Goal: Transaction & Acquisition: Purchase product/service

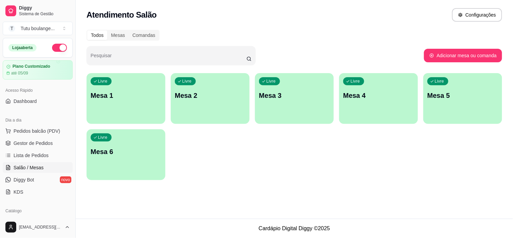
scroll to position [38, 0]
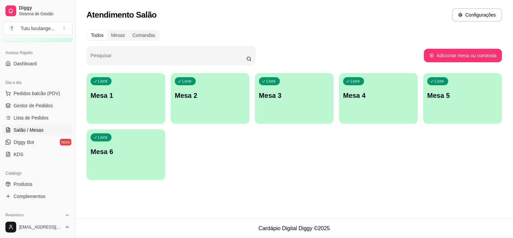
click at [126, 90] on div "Livre Mesa 1" at bounding box center [126, 94] width 79 height 43
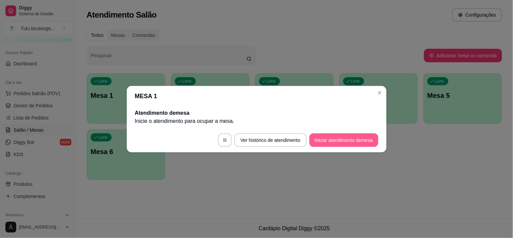
click at [366, 139] on button "Iniciar atendimento de mesa" at bounding box center [344, 140] width 69 height 14
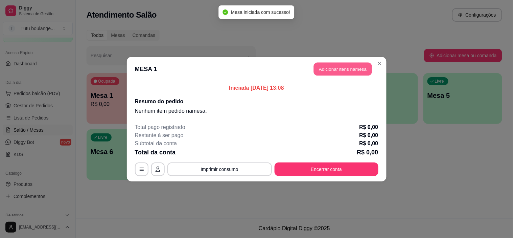
click at [337, 68] on button "Adicionar itens na mesa" at bounding box center [343, 68] width 58 height 13
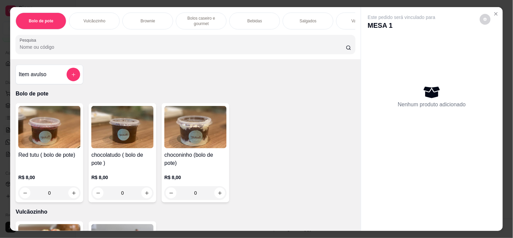
click at [196, 148] on img at bounding box center [195, 127] width 62 height 42
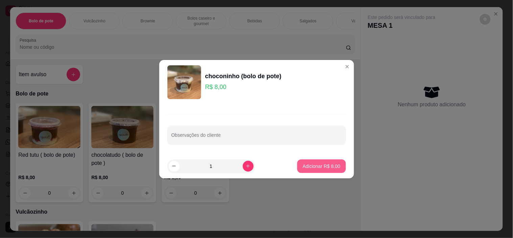
click at [329, 167] on p "Adicionar R$ 8,00" at bounding box center [322, 166] width 38 height 7
type input "1"
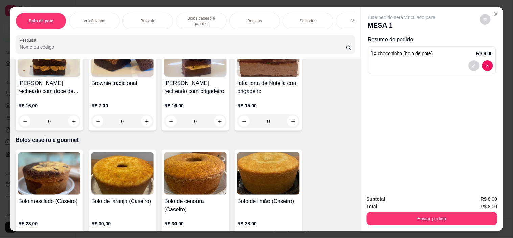
scroll to position [263, 0]
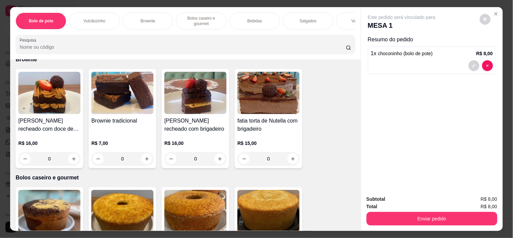
click at [278, 124] on h4 "fatia torta de Nutella com brigadeiro" at bounding box center [268, 125] width 62 height 16
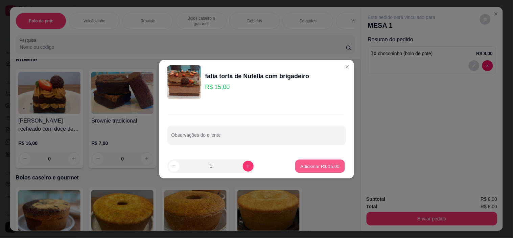
click at [316, 161] on button "Adicionar R$ 15,00" at bounding box center [321, 165] width 50 height 13
type input "1"
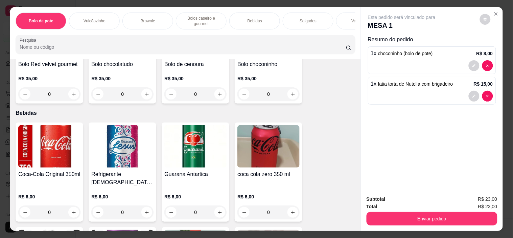
scroll to position [789, 0]
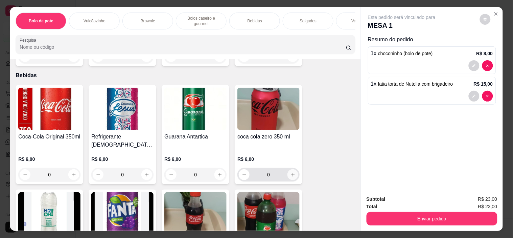
click at [293, 175] on button "increase-product-quantity" at bounding box center [293, 174] width 11 height 11
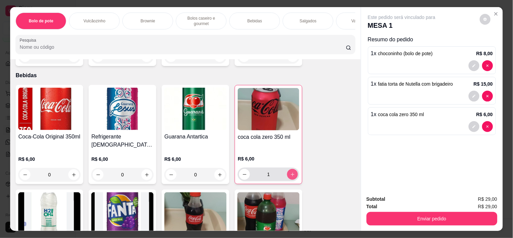
click at [293, 175] on button "increase-product-quantity" at bounding box center [292, 174] width 11 height 11
type input "2"
click at [337, 140] on div "Coca-Cola Original 350ml R$ 6,00 0 Refrigerante Jesus Guaraná Lata 350ml R$ 6,0…" at bounding box center [186, 235] width 340 height 300
click at [327, 136] on div "Coca-Cola Original 350ml R$ 6,00 0 Refrigerante Jesus Guaraná Lata 350ml R$ 6,0…" at bounding box center [186, 235] width 340 height 300
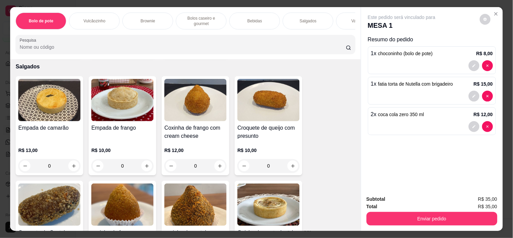
scroll to position [1128, 0]
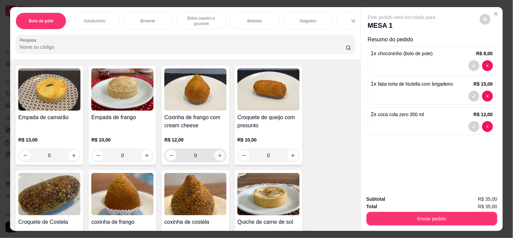
click at [220, 150] on button "increase-product-quantity" at bounding box center [219, 155] width 11 height 11
type input "1"
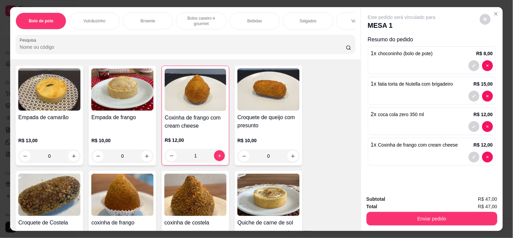
click at [339, 112] on div "Empada de camarão R$ 13,00 0 Empada de frango R$ 10,00 0 Coxinha de frango com …" at bounding box center [186, 164] width 340 height 196
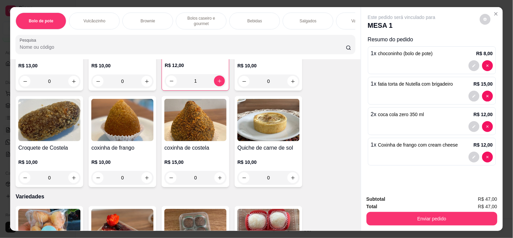
scroll to position [1203, 0]
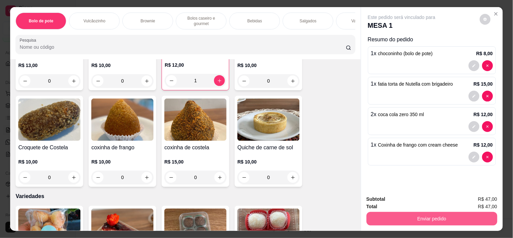
click at [440, 215] on button "Enviar pedido" at bounding box center [432, 219] width 131 height 14
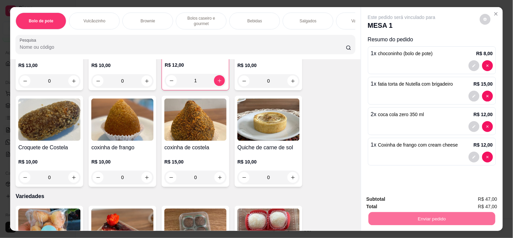
click at [408, 200] on button "Não registrar e enviar pedido" at bounding box center [409, 199] width 70 height 13
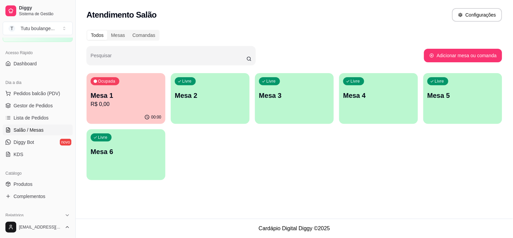
click at [221, 148] on div "Ocupada Mesa 1 R$ 0,00 00:00 Livre Mesa 2 Livre Mesa 3 Livre Mesa 4 Livre Mesa …" at bounding box center [295, 126] width 416 height 107
click at [33, 96] on span "Pedidos balcão (PDV)" at bounding box center [37, 93] width 47 height 7
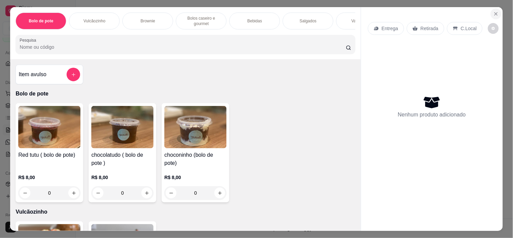
click at [494, 12] on icon "Close" at bounding box center [496, 13] width 5 height 5
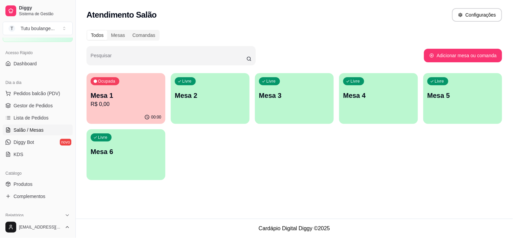
click at [266, 147] on div "Ocupada Mesa 1 R$ 0,00 00:00 Livre Mesa 2 Livre Mesa 3 Livre Mesa 4 Livre Mesa …" at bounding box center [295, 126] width 416 height 107
click at [131, 90] on div "Ocupada Mesa 1 R$ 0,00" at bounding box center [126, 92] width 79 height 38
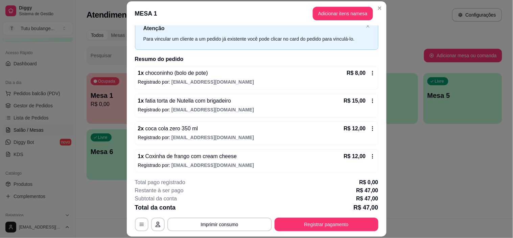
scroll to position [26, 0]
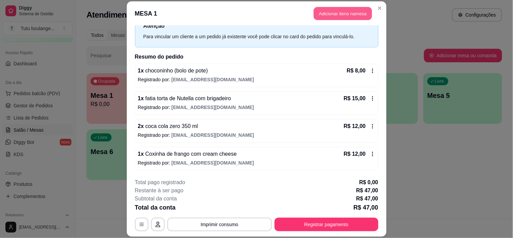
click at [354, 16] on button "Adicionar itens na mesa" at bounding box center [343, 13] width 58 height 13
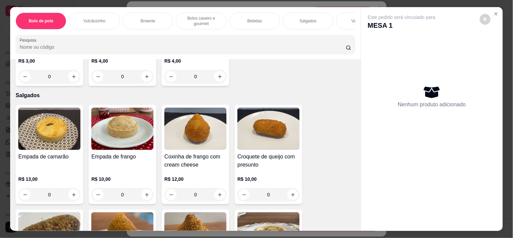
scroll to position [1090, 0]
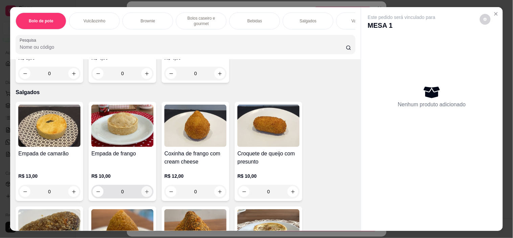
click at [144, 189] on icon "increase-product-quantity" at bounding box center [146, 191] width 5 height 5
type input "1"
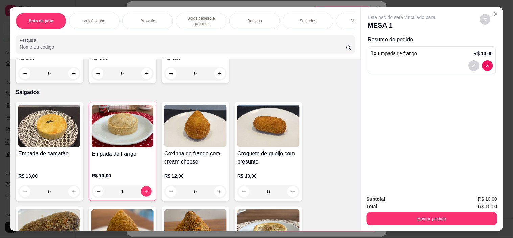
click at [337, 128] on div "Empada de camarão R$ 13,00 0 Empada de frango R$ 10,00 1 Coxinha de frango com …" at bounding box center [186, 200] width 340 height 196
click at [494, 13] on icon "Close" at bounding box center [496, 13] width 5 height 5
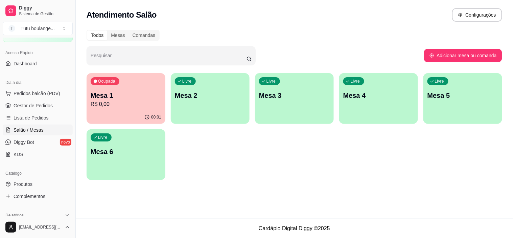
click at [128, 95] on p "Mesa 1" at bounding box center [126, 95] width 71 height 9
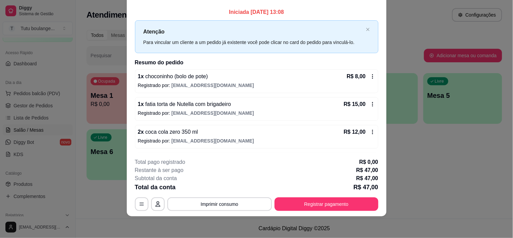
scroll to position [0, 0]
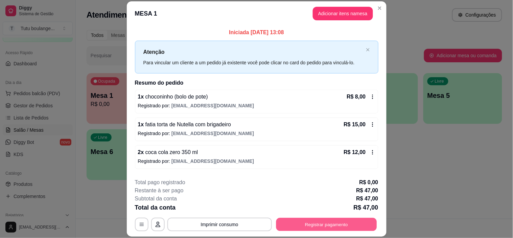
click at [316, 228] on button "Registrar pagamento" at bounding box center [326, 224] width 101 height 13
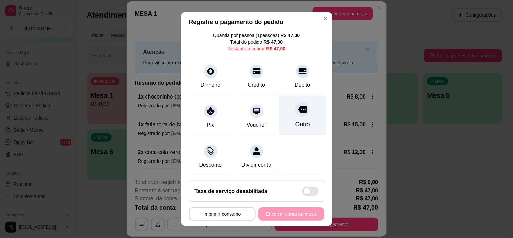
scroll to position [31, 0]
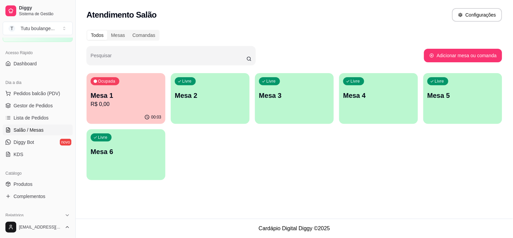
click at [213, 153] on div "Ocupada Mesa 1 R$ 0,00 00:03 Livre Mesa 2 Livre Mesa 3 Livre Mesa 4 Livre Mesa …" at bounding box center [295, 126] width 416 height 107
click at [213, 152] on div "Ocupada Mesa 1 R$ 0,00 00:03 Livre Mesa 2 Livre Mesa 3 Livre Mesa 4 Livre Mesa …" at bounding box center [295, 126] width 416 height 107
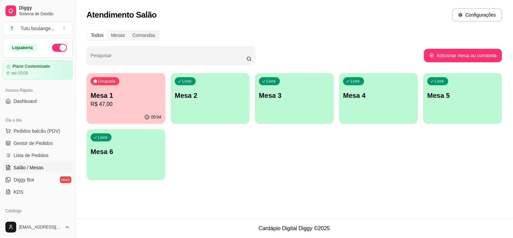
click at [117, 101] on p "R$ 47,00" at bounding box center [126, 104] width 71 height 8
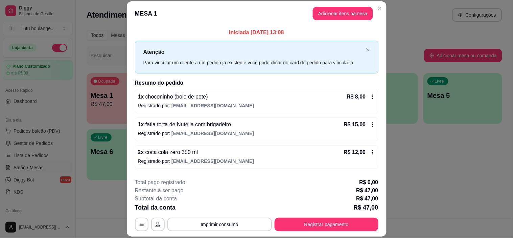
click at [355, 51] on div "Atenção Para vincular um cliente a um pedido já existente você pode clicar no c…" at bounding box center [257, 57] width 244 height 33
click at [366, 48] on icon "close" at bounding box center [368, 50] width 4 height 4
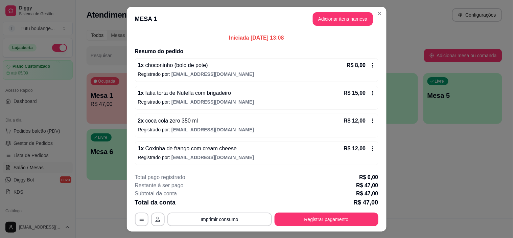
click at [372, 66] on icon at bounding box center [372, 65] width 5 height 5
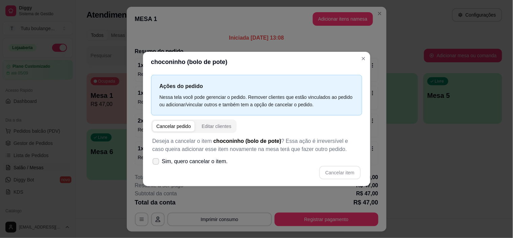
click at [157, 161] on icon at bounding box center [155, 161] width 5 height 4
click at [157, 162] on input "Sim, quero cancelar o item." at bounding box center [154, 164] width 4 height 4
checkbox input "true"
click at [181, 128] on div "Cancelar pedido" at bounding box center [174, 126] width 35 height 7
click at [177, 127] on div "Cancelar pedido" at bounding box center [174, 126] width 35 height 7
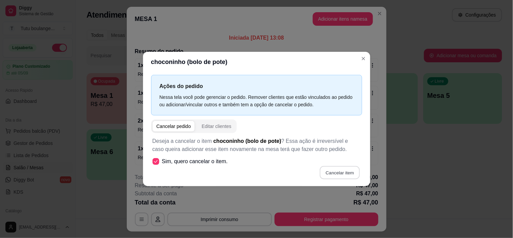
click at [334, 172] on button "Cancelar item" at bounding box center [340, 172] width 40 height 13
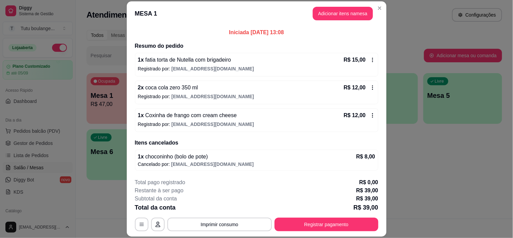
click at [370, 60] on icon at bounding box center [372, 59] width 5 height 5
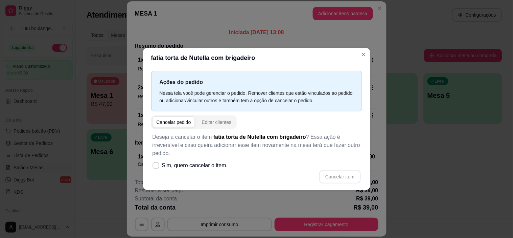
click at [168, 122] on span "button" at bounding box center [174, 122] width 43 height 11
click at [177, 126] on div "Cancelar pedido" at bounding box center [174, 122] width 35 height 7
click at [154, 163] on icon at bounding box center [155, 165] width 5 height 4
click at [154, 166] on input "Sim, quero cancelar o item." at bounding box center [154, 168] width 4 height 4
checkbox input "true"
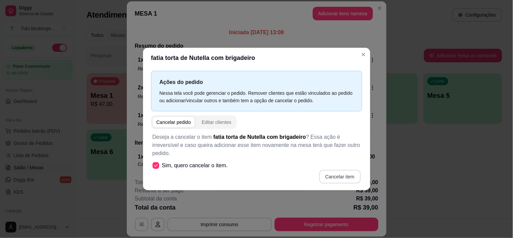
click at [344, 170] on button "Cancelar item" at bounding box center [339, 177] width 41 height 14
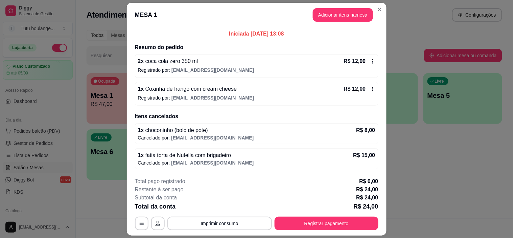
click at [370, 88] on icon at bounding box center [372, 88] width 5 height 5
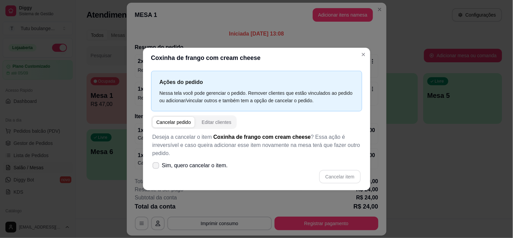
click at [157, 165] on icon at bounding box center [155, 165] width 5 height 4
click at [157, 166] on input "Sim, quero cancelar o item." at bounding box center [154, 168] width 4 height 4
checkbox input "true"
click at [341, 173] on button "Cancelar item" at bounding box center [340, 176] width 40 height 13
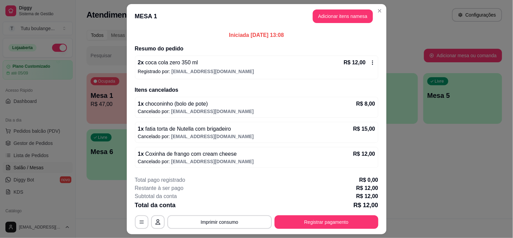
click at [371, 63] on icon at bounding box center [372, 62] width 5 height 5
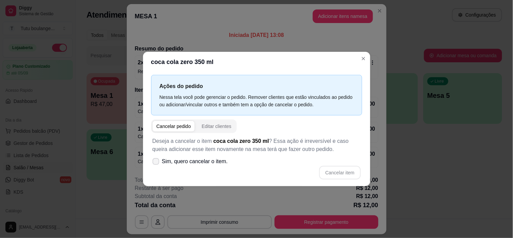
click at [156, 163] on icon at bounding box center [155, 161] width 5 height 4
click at [156, 163] on input "Sim, quero cancelar o item." at bounding box center [154, 164] width 4 height 4
checkbox input "true"
click at [344, 174] on button "Cancelar item" at bounding box center [340, 172] width 40 height 13
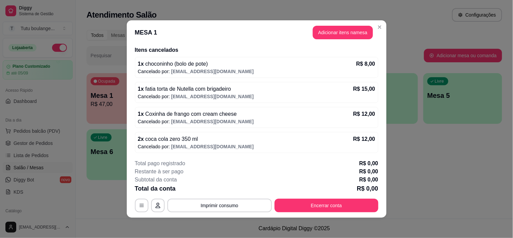
scroll to position [41, 0]
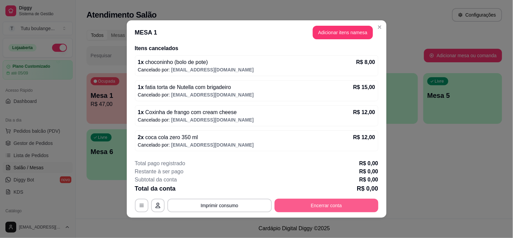
click at [324, 202] on button "Encerrar conta" at bounding box center [327, 206] width 104 height 14
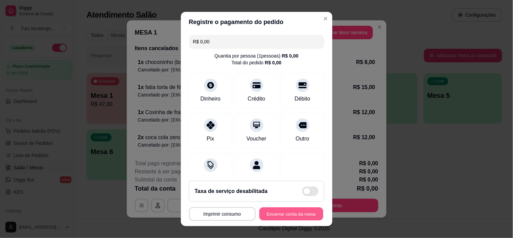
click at [286, 213] on button "Encerrar conta da mesa" at bounding box center [291, 213] width 64 height 13
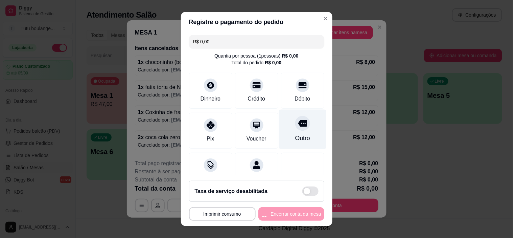
scroll to position [0, 0]
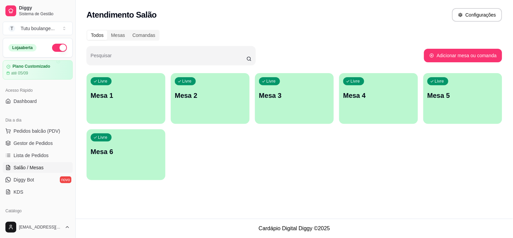
click at [295, 177] on div "Livre Mesa 1 Livre Mesa 2 Livre Mesa 3 Livre Mesa 4 Livre Mesa 5 Livre Mesa 6" at bounding box center [295, 126] width 416 height 107
click at [379, 181] on div "Todos Mesas Comandas Pesquisar Adicionar mesa ou comanda Livre Mesa 1 Livre Mes…" at bounding box center [294, 107] width 437 height 162
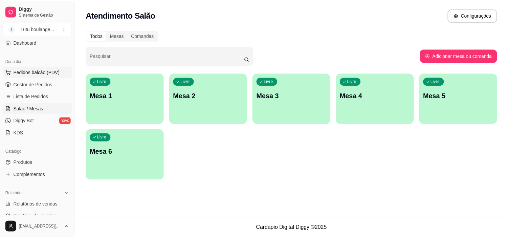
scroll to position [75, 0]
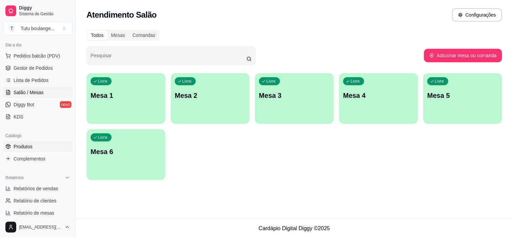
click at [28, 146] on span "Produtos" at bounding box center [23, 146] width 19 height 7
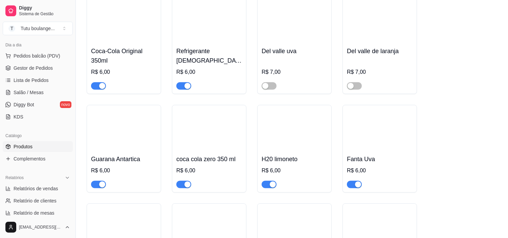
scroll to position [1503, 0]
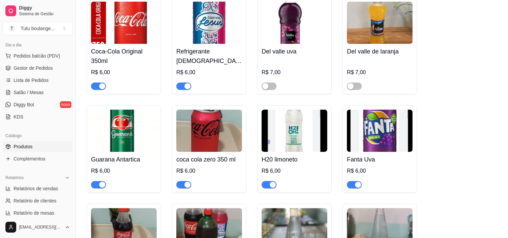
click at [454, 112] on div "Coca-Cola Original 350ml R$ 6,00 Refrigerante Jesus Guaraná Lata 350ml R$ 6,00 …" at bounding box center [292, 202] width 410 height 411
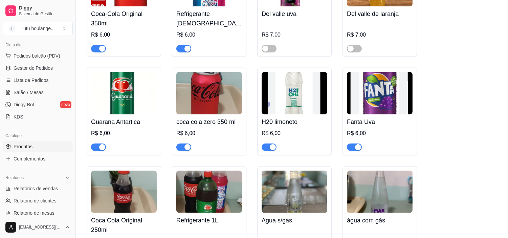
scroll to position [1353, 0]
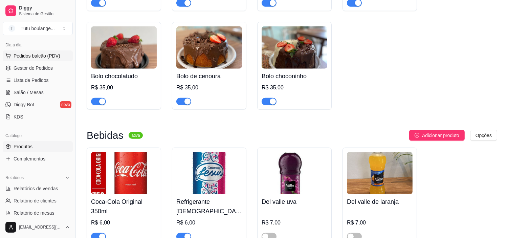
click at [29, 55] on span "Pedidos balcão (PDV)" at bounding box center [37, 55] width 47 height 7
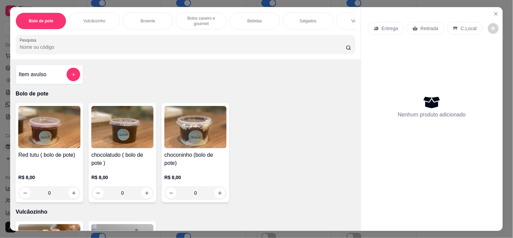
click at [40, 76] on h4 "Item avulso" at bounding box center [33, 74] width 28 height 8
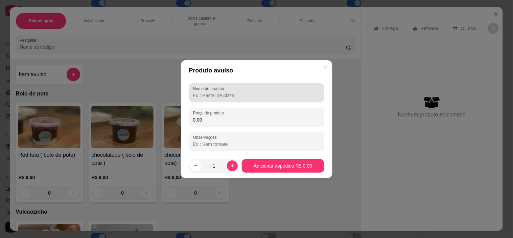
click at [205, 97] on input "Nome do produto" at bounding box center [256, 95] width 127 height 7
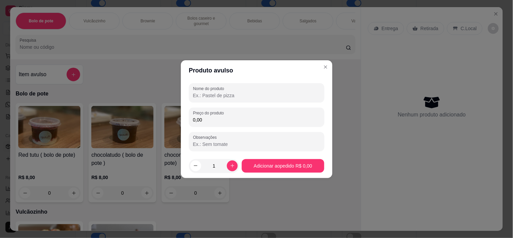
click at [253, 94] on input "Nome do produto" at bounding box center [256, 95] width 127 height 7
click at [258, 97] on input "suco del vall" at bounding box center [256, 95] width 127 height 7
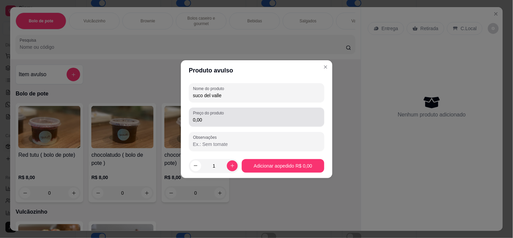
type input "suco del valle"
click at [207, 117] on input "0,00" at bounding box center [256, 119] width 127 height 7
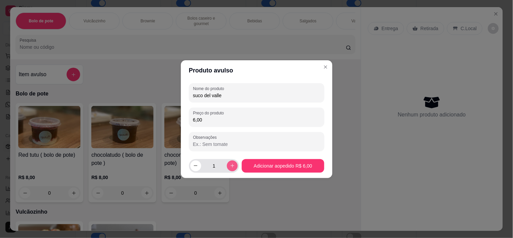
type input "6,00"
click at [230, 164] on icon "increase-product-quantity" at bounding box center [232, 165] width 5 height 5
type input "2"
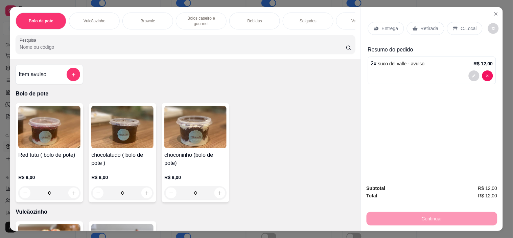
click at [424, 25] on p "Retirada" at bounding box center [430, 28] width 18 height 7
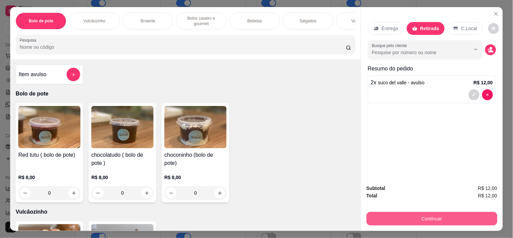
click at [425, 213] on button "Continuar" at bounding box center [432, 219] width 131 height 14
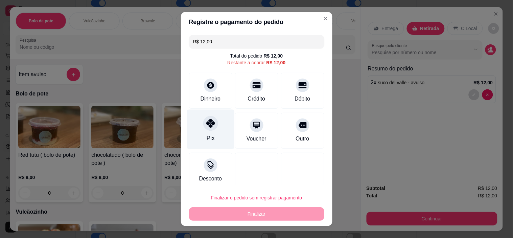
click at [212, 126] on div at bounding box center [210, 123] width 15 height 15
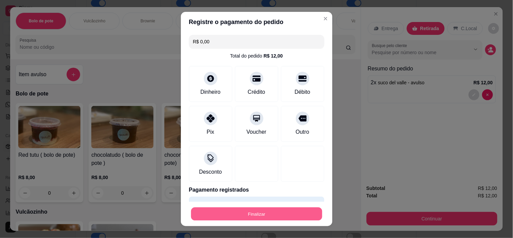
click at [261, 214] on button "Finalizar" at bounding box center [256, 213] width 131 height 13
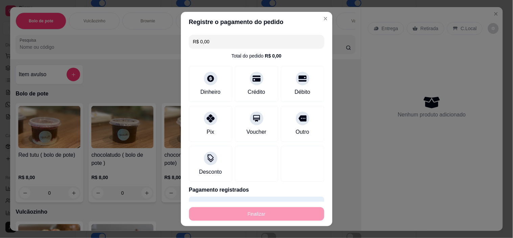
type input "-R$ 12,00"
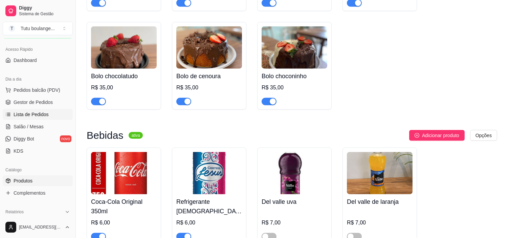
scroll to position [38, 0]
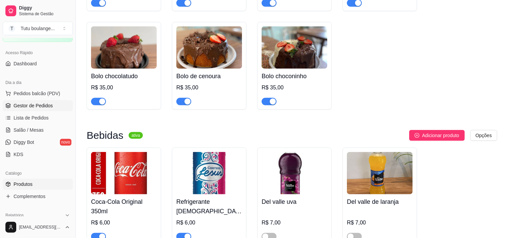
click at [29, 106] on span "Gestor de Pedidos" at bounding box center [33, 105] width 39 height 7
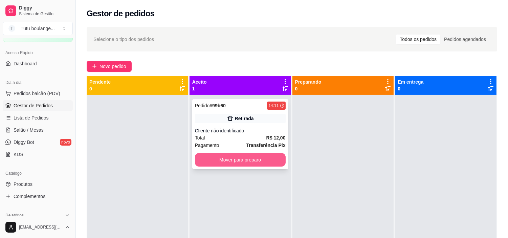
click at [224, 160] on button "Mover para preparo" at bounding box center [240, 160] width 91 height 14
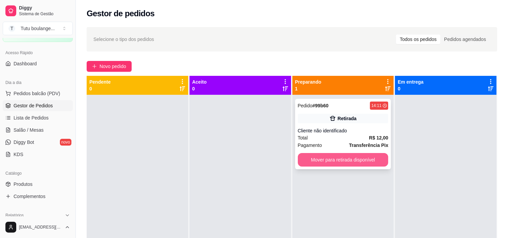
click at [322, 157] on button "Mover para retirada disponível" at bounding box center [343, 160] width 91 height 14
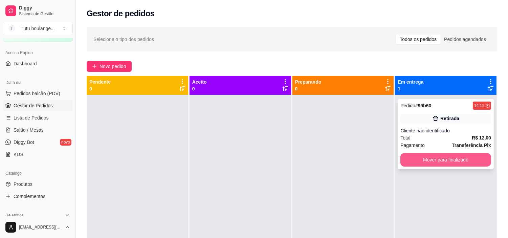
click at [415, 157] on button "Mover para finalizado" at bounding box center [445, 160] width 91 height 14
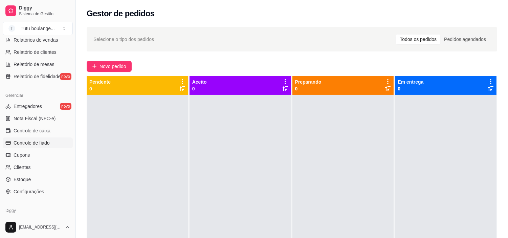
scroll to position [225, 0]
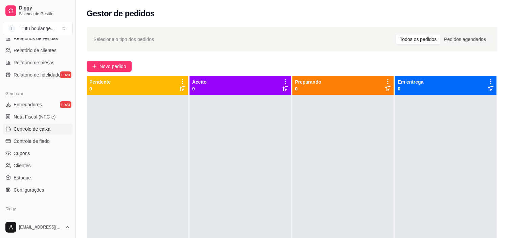
click at [32, 129] on span "Controle de caixa" at bounding box center [32, 129] width 37 height 7
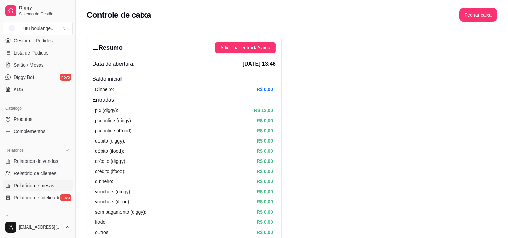
scroll to position [98, 0]
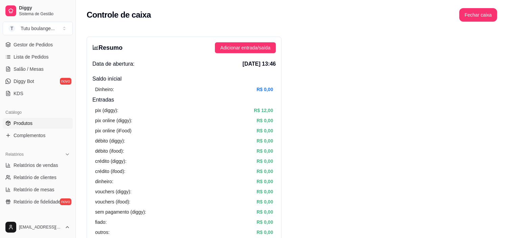
click at [29, 121] on span "Produtos" at bounding box center [23, 123] width 19 height 7
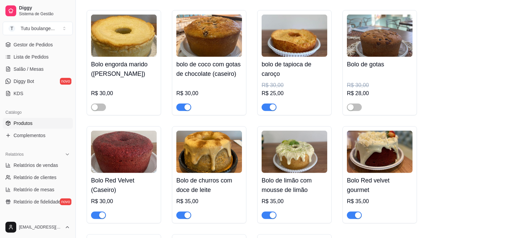
scroll to position [1128, 0]
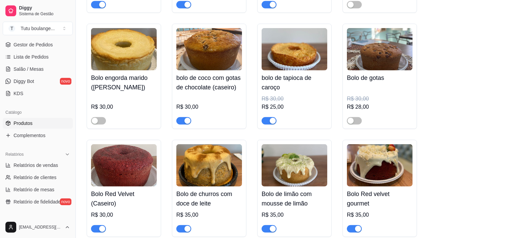
click at [448, 147] on div "Bolo mesclado (Caseiro) R$ 28,00 Bolo de laranja (Caseiro) R$ 30,00 Bolo de cen…" at bounding box center [292, 71] width 410 height 527
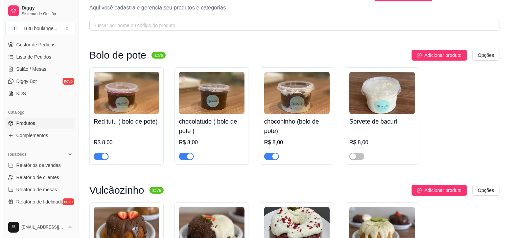
scroll to position [0, 0]
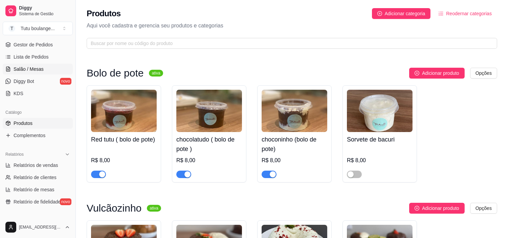
click at [28, 70] on span "Salão / Mesas" at bounding box center [29, 69] width 30 height 7
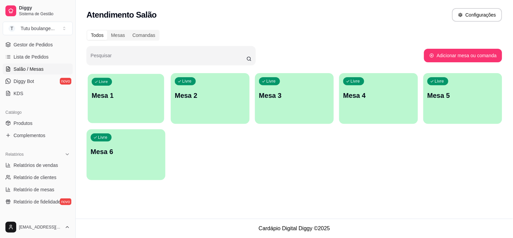
click at [122, 107] on div "Livre Mesa 1" at bounding box center [126, 94] width 76 height 41
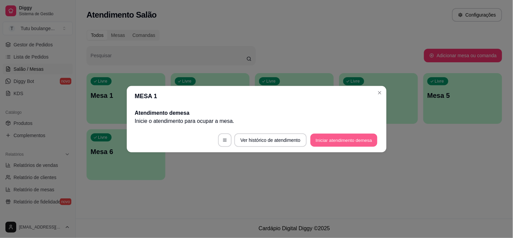
click at [318, 139] on button "Iniciar atendimento de mesa" at bounding box center [344, 139] width 67 height 13
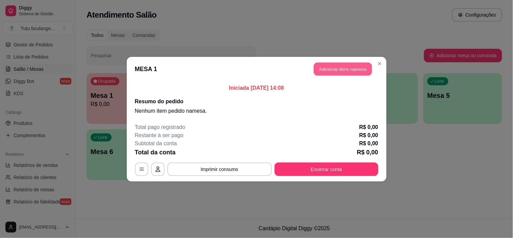
click at [350, 68] on button "Adicionar itens na mesa" at bounding box center [343, 68] width 58 height 13
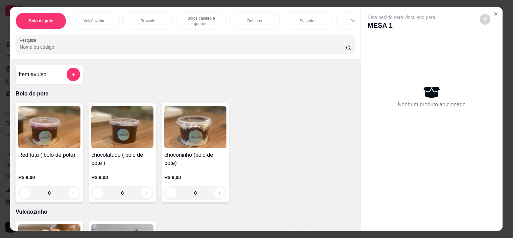
click at [69, 193] on div "0" at bounding box center [49, 193] width 62 height 14
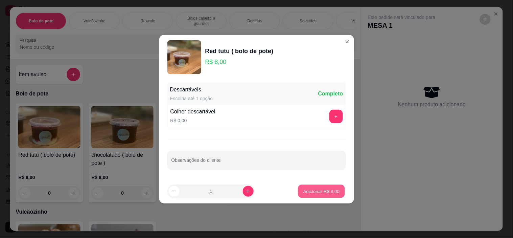
click at [324, 188] on p "Adicionar R$ 8,00" at bounding box center [321, 191] width 37 height 6
type input "1"
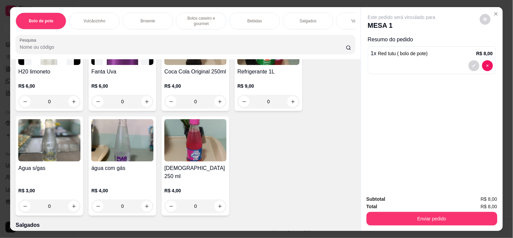
scroll to position [962, 0]
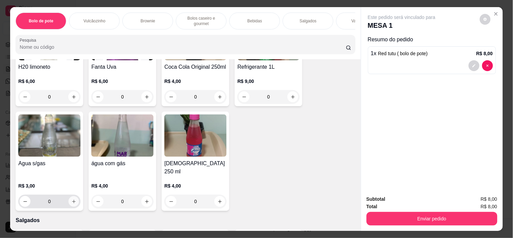
click at [70, 197] on button "increase-product-quantity" at bounding box center [74, 201] width 10 height 10
type input "1"
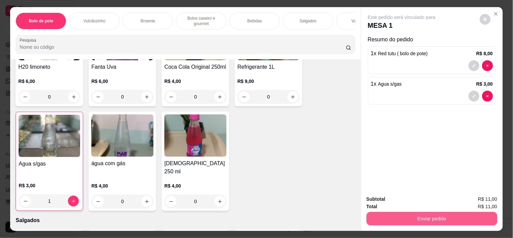
click at [428, 214] on button "Enviar pedido" at bounding box center [432, 219] width 131 height 14
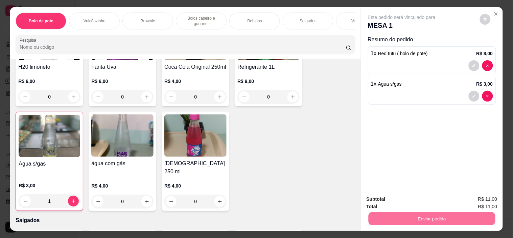
click at [469, 200] on button "Sim, quero registrar" at bounding box center [474, 199] width 50 height 13
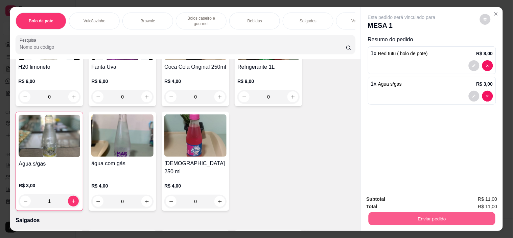
click at [414, 213] on button "Enviar pedido" at bounding box center [431, 218] width 127 height 13
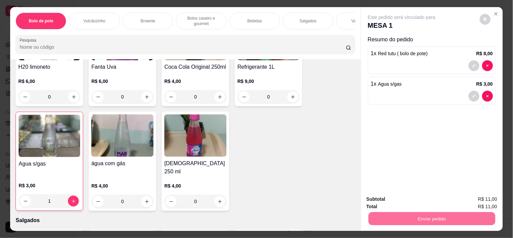
click at [420, 200] on button "Não registrar e enviar pedido" at bounding box center [409, 199] width 70 height 13
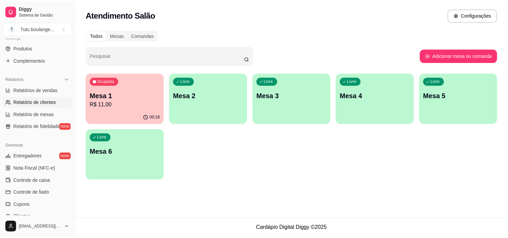
scroll to position [98, 0]
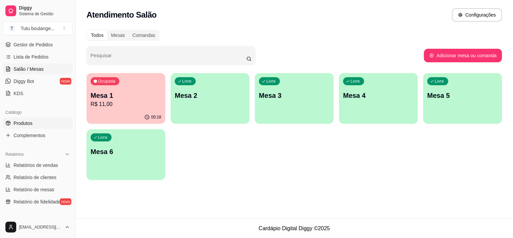
click at [32, 120] on span "Produtos" at bounding box center [23, 123] width 19 height 7
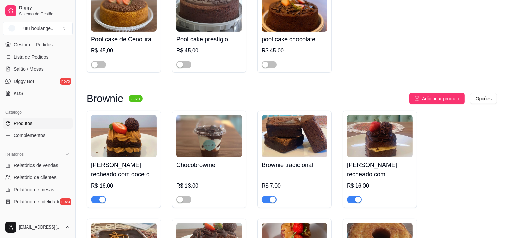
scroll to position [526, 0]
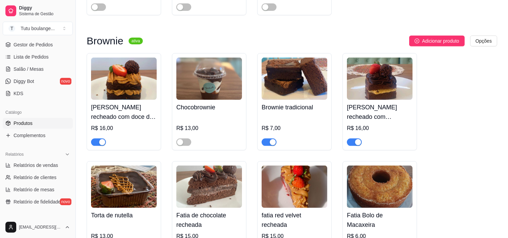
click at [439, 104] on div "Brownie recheado com doce de leite R$ 16,00 Chocobrownie R$ 13,00 Brownie tradi…" at bounding box center [292, 212] width 410 height 318
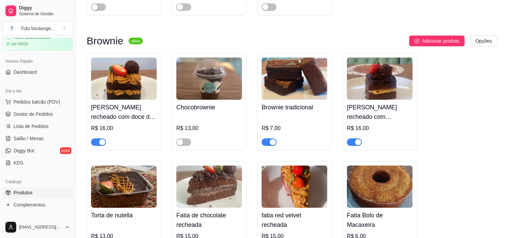
scroll to position [23, 0]
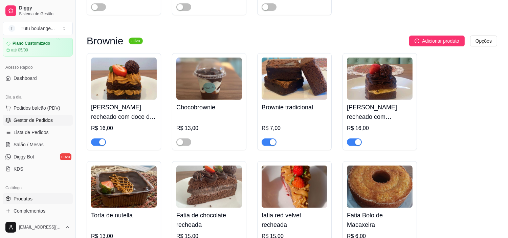
click at [47, 123] on link "Gestor de Pedidos" at bounding box center [38, 120] width 70 height 11
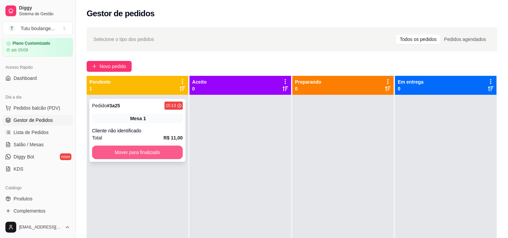
click at [138, 154] on button "Mover para finalizado" at bounding box center [137, 152] width 91 height 14
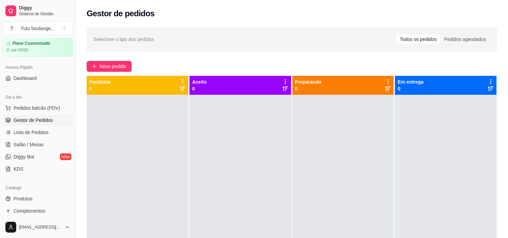
click at [231, 47] on div "Selecione o tipo dos pedidos Todos os pedidos Pedidos agendados" at bounding box center [292, 39] width 410 height 24
click at [36, 107] on span "Pedidos balcão (PDV)" at bounding box center [37, 108] width 47 height 7
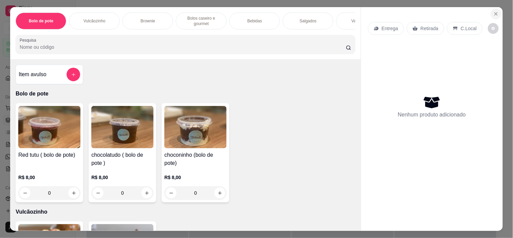
click at [494, 11] on icon "Close" at bounding box center [496, 13] width 5 height 5
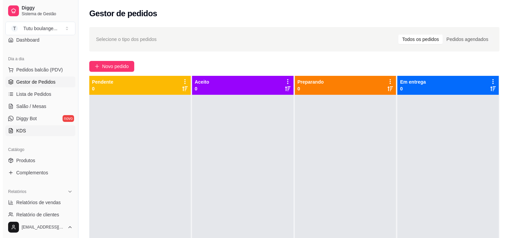
scroll to position [61, 0]
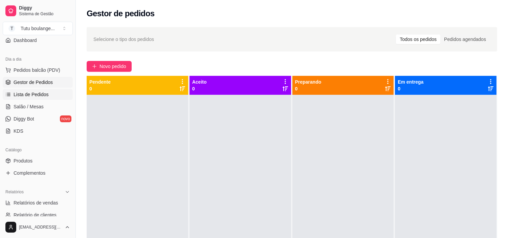
click at [34, 93] on span "Lista de Pedidos" at bounding box center [31, 94] width 35 height 7
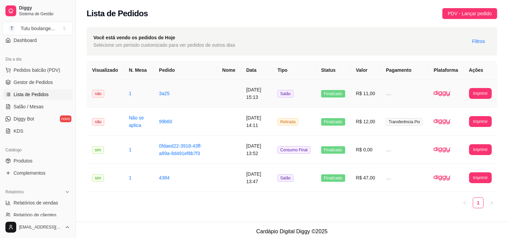
click at [387, 97] on td at bounding box center [404, 93] width 48 height 28
click at [484, 90] on button "Imprimir" at bounding box center [480, 93] width 23 height 11
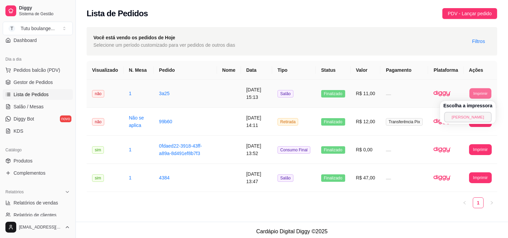
click at [458, 117] on button "[PERSON_NAME]" at bounding box center [467, 117] width 47 height 10
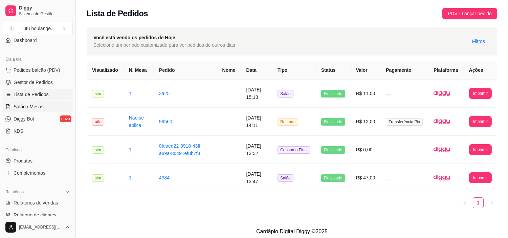
click at [38, 105] on span "Salão / Mesas" at bounding box center [29, 106] width 30 height 7
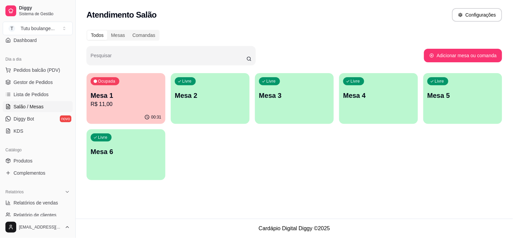
click at [132, 99] on p "Mesa 1" at bounding box center [126, 95] width 71 height 9
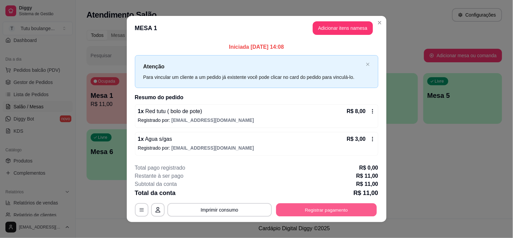
click at [337, 207] on button "Registrar pagamento" at bounding box center [326, 209] width 101 height 13
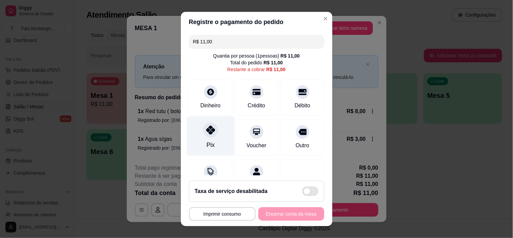
click at [208, 134] on icon at bounding box center [210, 130] width 9 height 9
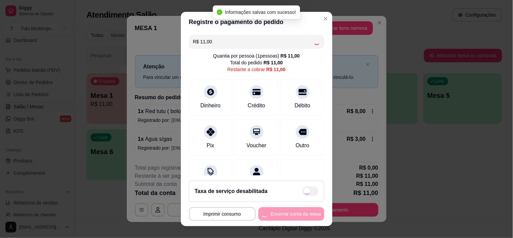
type input "R$ 0,00"
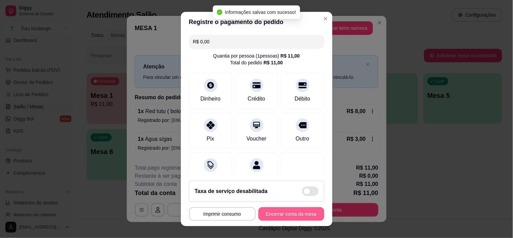
click at [292, 213] on button "Encerrar conta da mesa" at bounding box center [291, 214] width 66 height 14
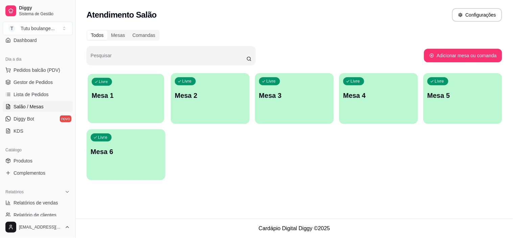
click at [120, 93] on p "Mesa 1" at bounding box center [126, 95] width 69 height 9
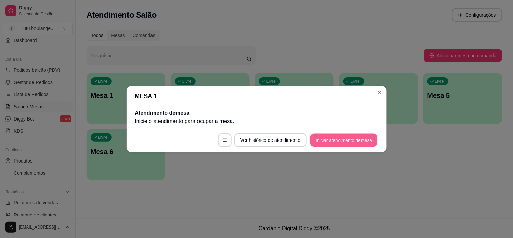
click at [346, 144] on button "Iniciar atendimento de mesa" at bounding box center [344, 139] width 67 height 13
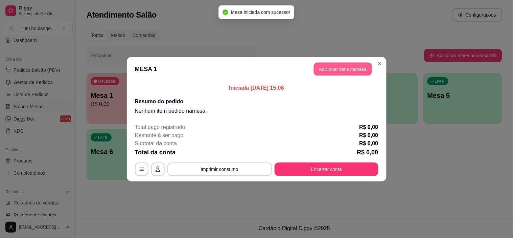
click at [335, 63] on button "Adicionar itens na mesa" at bounding box center [343, 68] width 58 height 13
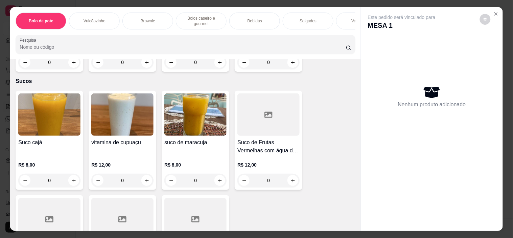
scroll to position [1654, 0]
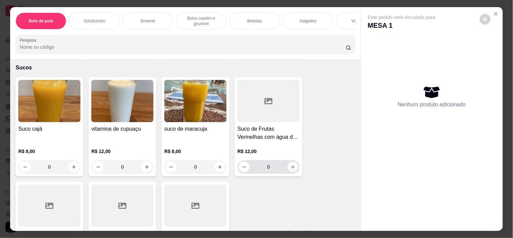
click at [293, 162] on button "increase-product-quantity" at bounding box center [293, 167] width 10 height 10
type input "1"
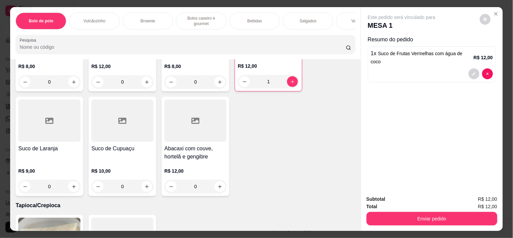
scroll to position [1706, 0]
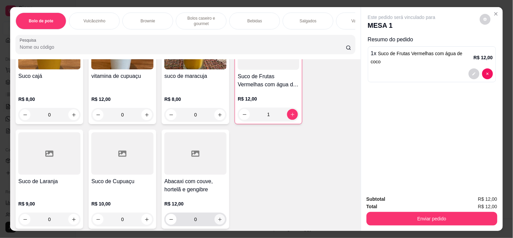
click at [218, 217] on icon "increase-product-quantity" at bounding box center [220, 219] width 5 height 5
type input "1"
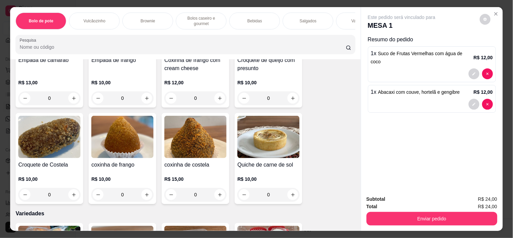
scroll to position [1180, 0]
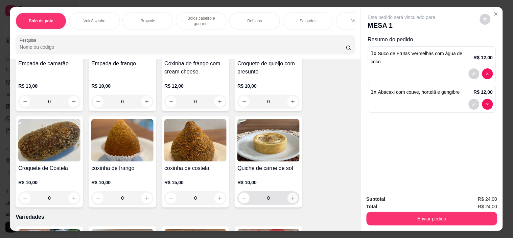
click at [291, 196] on icon "increase-product-quantity" at bounding box center [293, 198] width 5 height 5
type input "1"
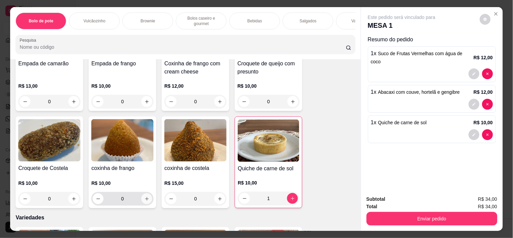
click at [144, 196] on icon "increase-product-quantity" at bounding box center [146, 198] width 5 height 5
type input "1"
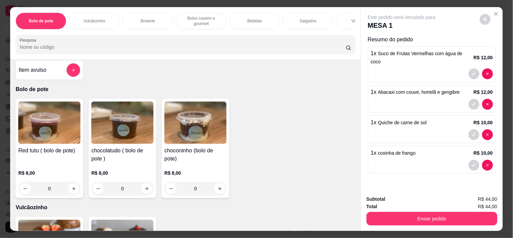
scroll to position [0, 0]
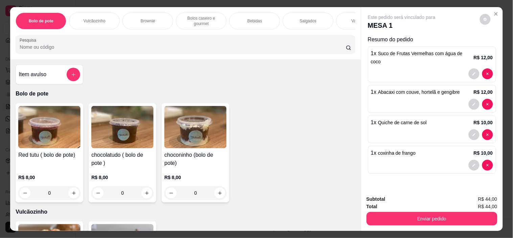
click at [58, 78] on div "Item avulso" at bounding box center [50, 75] width 62 height 14
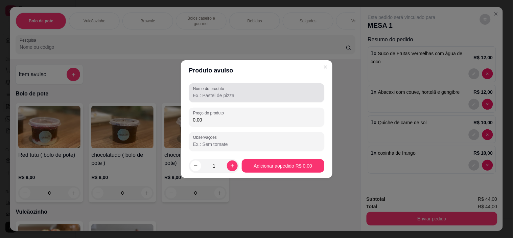
click at [227, 93] on input "Nome do produto" at bounding box center [256, 95] width 127 height 7
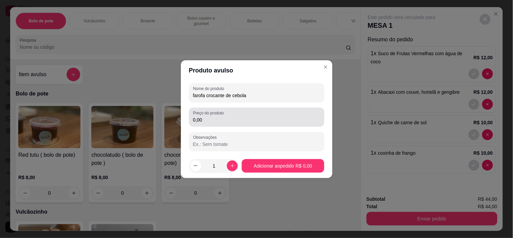
type input "farofa crocante de cebola"
click at [229, 119] on input "0,00" at bounding box center [256, 119] width 127 height 7
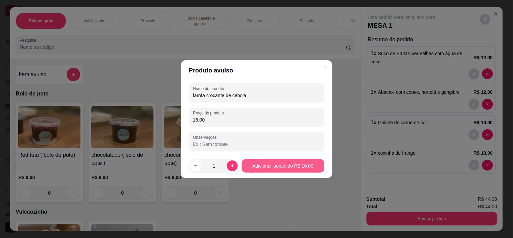
type input "16,00"
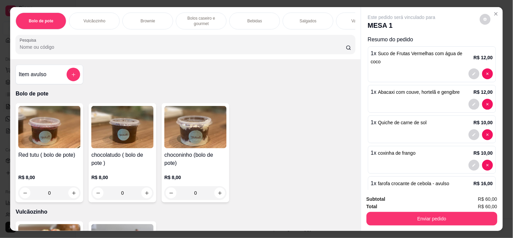
click at [47, 72] on div "Item avulso" at bounding box center [50, 75] width 62 height 14
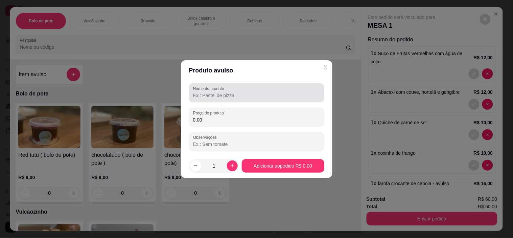
click at [239, 94] on input "Nome do produto" at bounding box center [256, 95] width 127 height 7
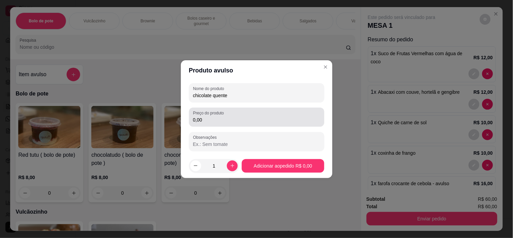
type input "chicolate quente"
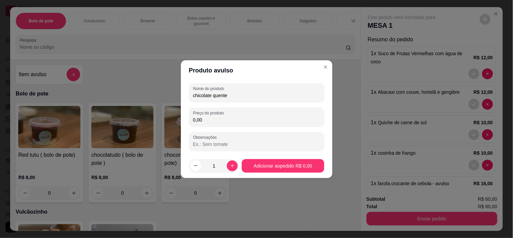
click at [225, 121] on input "0,00" at bounding box center [256, 119] width 127 height 7
type input "12,00"
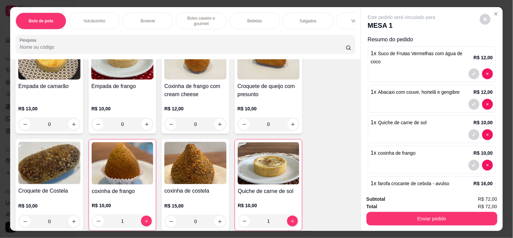
scroll to position [1173, 0]
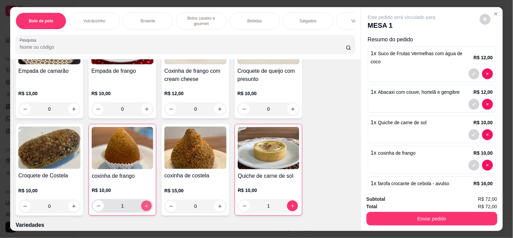
click at [145, 203] on icon "increase-product-quantity" at bounding box center [146, 205] width 5 height 5
type input "2"
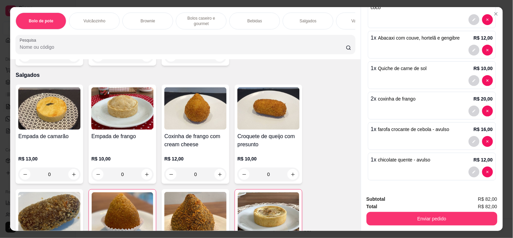
scroll to position [1097, 0]
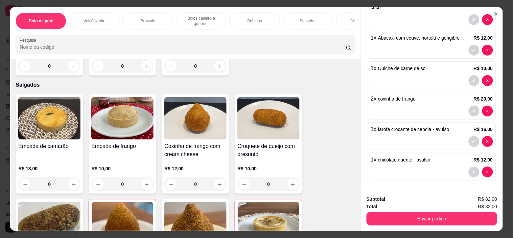
click at [328, 132] on div "Empada de camarão R$ 13,00 0 Empada de frango R$ 10,00 0 Coxinha de frango com …" at bounding box center [186, 192] width 340 height 196
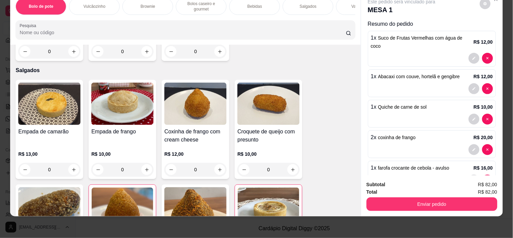
scroll to position [0, 0]
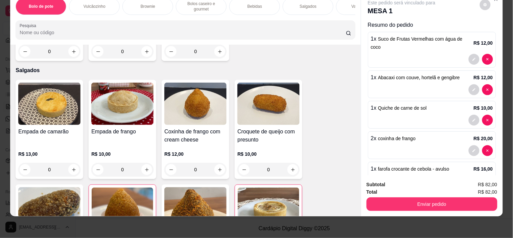
click at [341, 110] on div "Empada de camarão R$ 13,00 0 Empada de frango R$ 10,00 0 Coxinha de frango com …" at bounding box center [186, 178] width 340 height 196
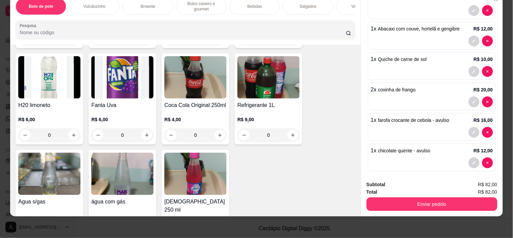
scroll to position [54, 0]
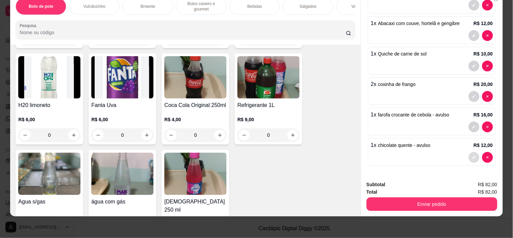
click at [473, 156] on icon "decrease-product-quantity" at bounding box center [474, 157] width 3 height 3
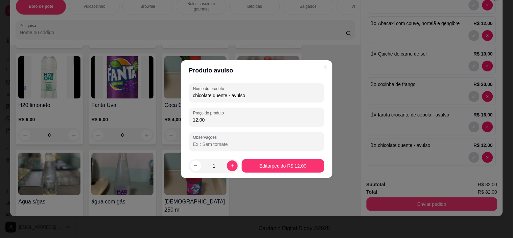
click at [199, 96] on input "chicolate quente - avulso" at bounding box center [256, 95] width 127 height 7
type input "chocolate quente - avulso"
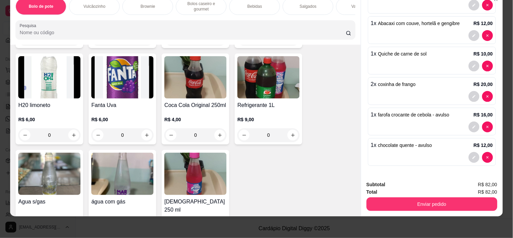
click at [327, 141] on div "Coca-Cola Original 350ml R$ 6,00 0 Refrigerante Jesus Guaraná Lata 350ml R$ 6,0…" at bounding box center [186, 99] width 340 height 300
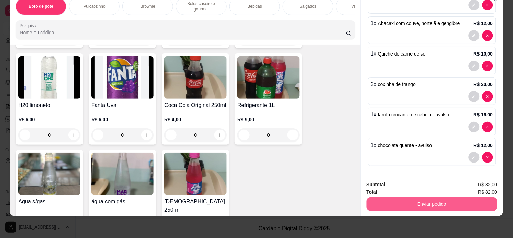
click at [427, 197] on button "Enviar pedido" at bounding box center [432, 204] width 131 height 14
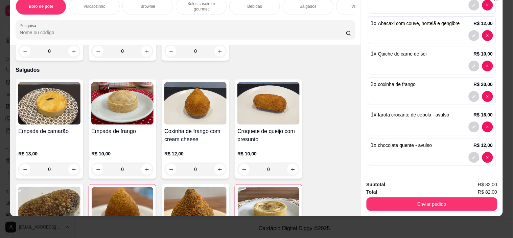
scroll to position [1150, 0]
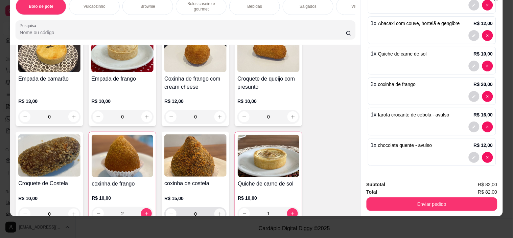
click at [220, 208] on button "increase-product-quantity" at bounding box center [219, 213] width 11 height 11
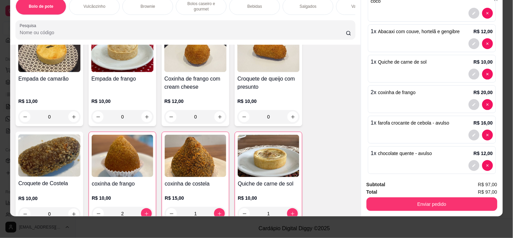
scroll to position [0, 0]
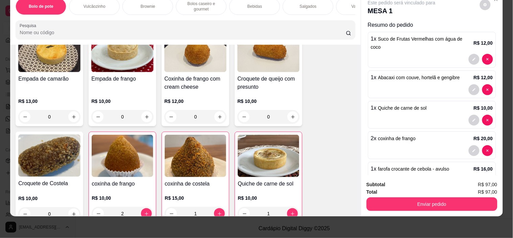
click at [332, 120] on div "Empada de camarão R$ 13,00 0 Empada de frango R$ 10,00 0 Coxinha de frango com …" at bounding box center [186, 125] width 340 height 196
click at [217, 211] on icon "increase-product-quantity" at bounding box center [219, 213] width 5 height 5
type input "2"
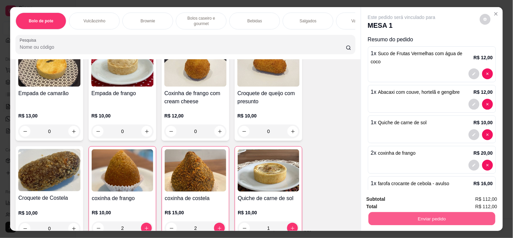
click at [410, 216] on button "Enviar pedido" at bounding box center [431, 218] width 127 height 13
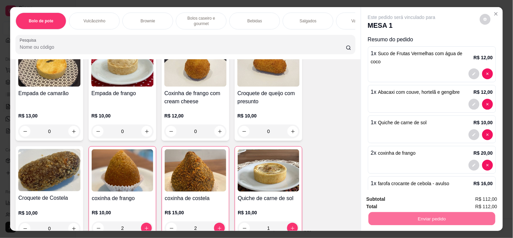
click at [411, 197] on button "Não registrar e enviar pedido" at bounding box center [409, 199] width 70 height 13
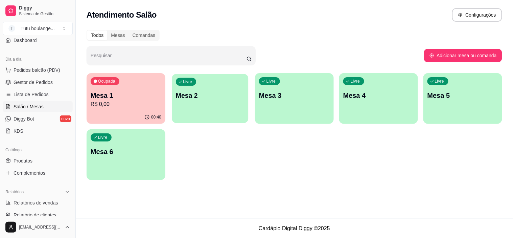
click at [212, 103] on div "Livre Mesa 2" at bounding box center [210, 94] width 76 height 41
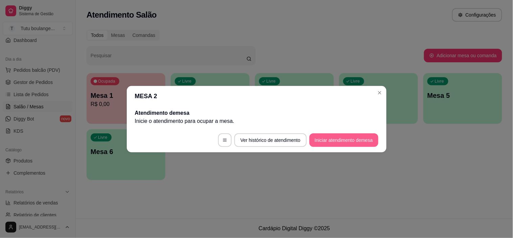
click at [328, 140] on button "Iniciar atendimento de mesa" at bounding box center [344, 140] width 69 height 14
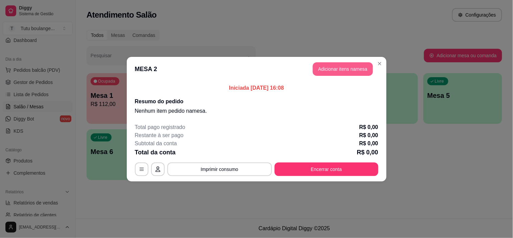
click at [345, 64] on button "Adicionar itens na mesa" at bounding box center [343, 69] width 60 height 14
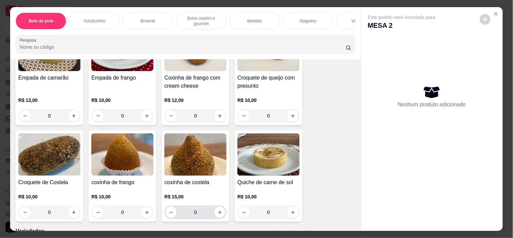
scroll to position [1165, 0]
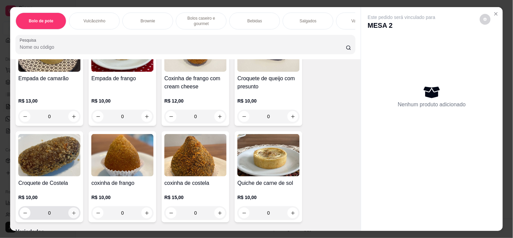
click at [71, 210] on icon "increase-product-quantity" at bounding box center [73, 212] width 5 height 5
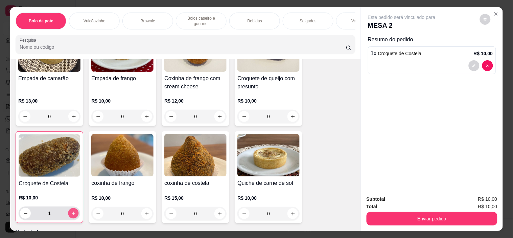
click at [72, 211] on icon "increase-product-quantity" at bounding box center [73, 212] width 3 height 3
type input "2"
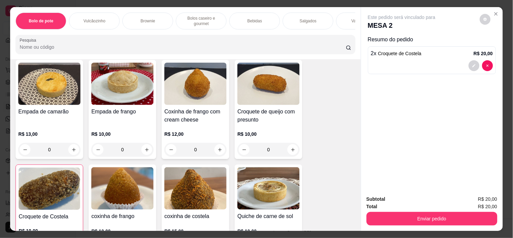
scroll to position [1090, 0]
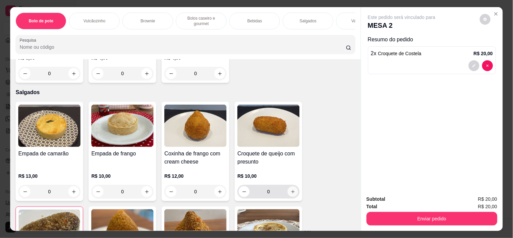
click at [291, 190] on icon "increase-product-quantity" at bounding box center [292, 191] width 3 height 3
type input "1"
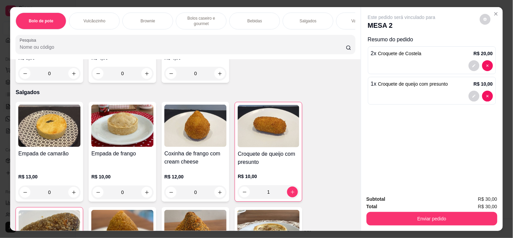
click at [334, 138] on div "Empada de camarão R$ 13,00 0 Empada de frango R$ 10,00 0 Coxinha de frango com …" at bounding box center [186, 200] width 340 height 197
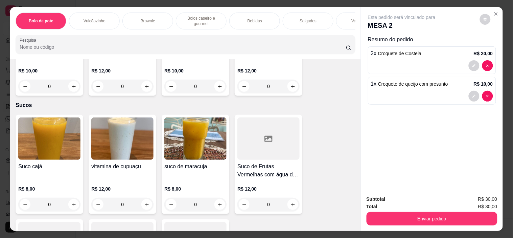
scroll to position [1631, 0]
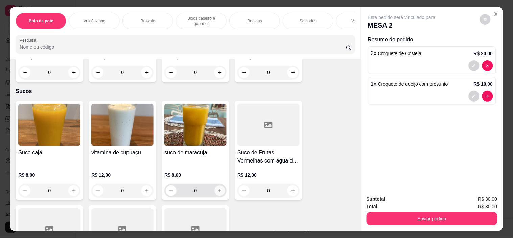
click at [220, 185] on button "increase-product-quantity" at bounding box center [220, 190] width 10 height 10
type input "1"
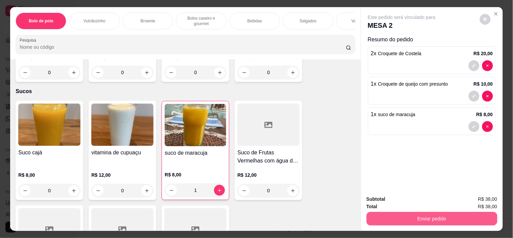
click at [399, 218] on button "Enviar pedido" at bounding box center [432, 219] width 131 height 14
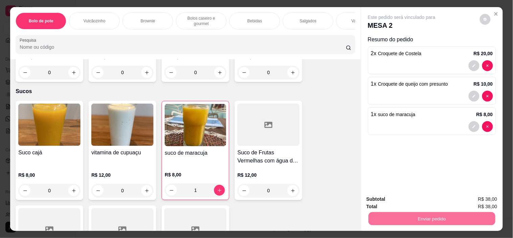
click at [406, 200] on button "Não registrar e enviar pedido" at bounding box center [409, 198] width 70 height 13
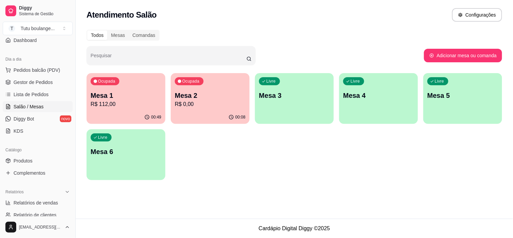
click at [123, 106] on p "R$ 112,00" at bounding box center [126, 104] width 71 height 8
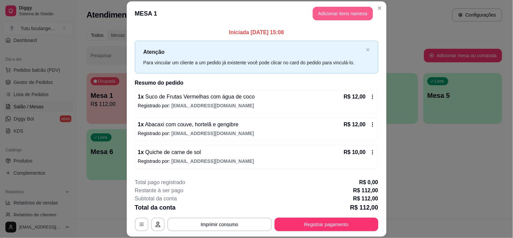
click at [346, 11] on button "Adicionar itens na mesa" at bounding box center [343, 14] width 60 height 14
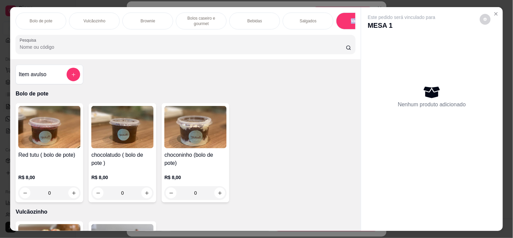
scroll to position [1323, 0]
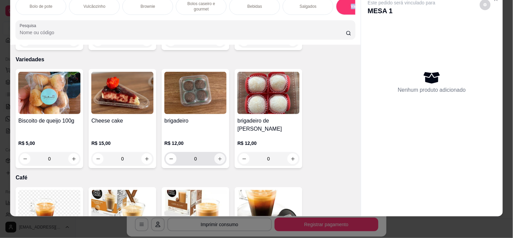
click at [217, 153] on button "increase-product-quantity" at bounding box center [219, 158] width 11 height 11
type input "1"
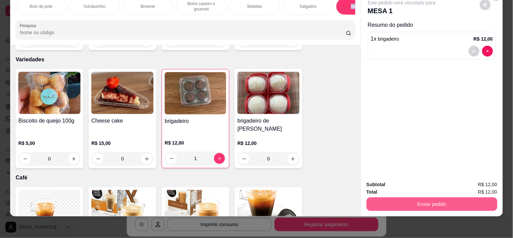
click at [412, 197] on button "Enviar pedido" at bounding box center [432, 204] width 131 height 14
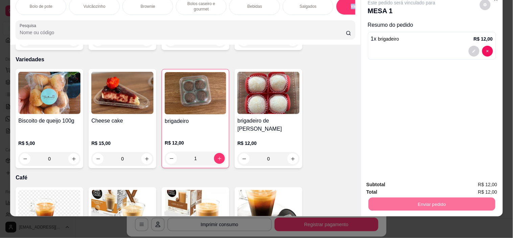
click at [429, 183] on button "Não registrar e enviar pedido" at bounding box center [410, 182] width 68 height 13
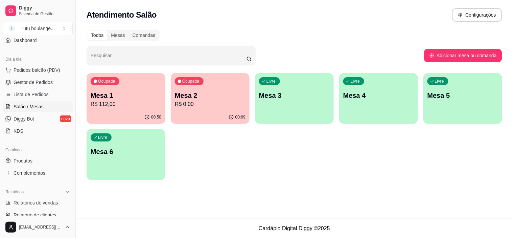
click at [125, 93] on p "Mesa 1" at bounding box center [126, 95] width 71 height 9
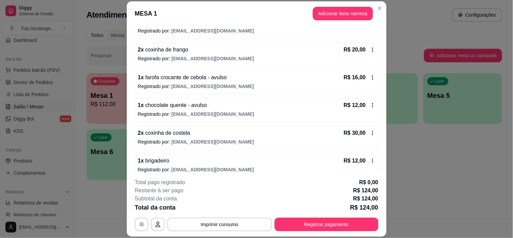
scroll to position [137, 0]
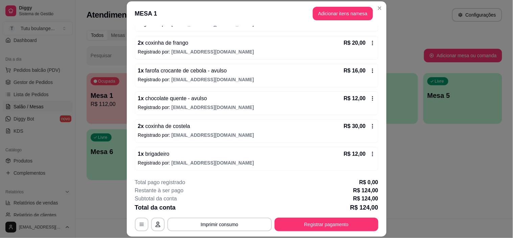
click at [372, 124] on icon at bounding box center [372, 126] width 1 height 4
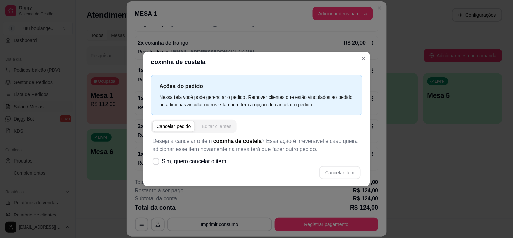
click at [207, 126] on div "Editar clientes" at bounding box center [217, 126] width 30 height 7
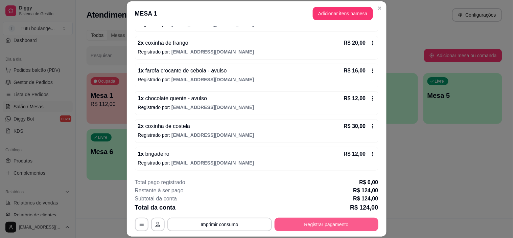
click at [319, 225] on button "Registrar pagamento" at bounding box center [327, 225] width 104 height 14
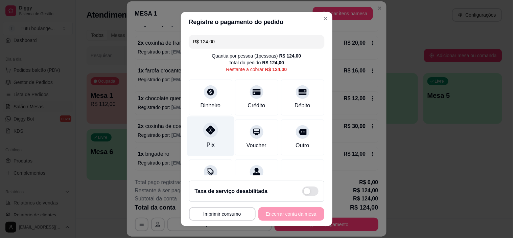
click at [210, 139] on div "Pix" at bounding box center [211, 136] width 48 height 40
type input "R$ 0,00"
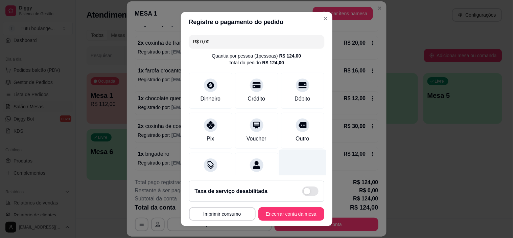
scroll to position [59, 0]
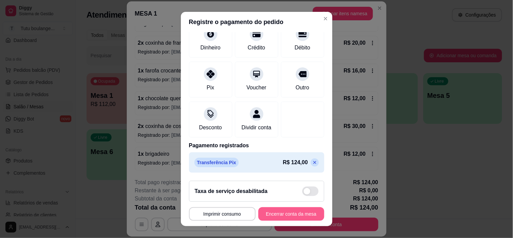
click at [282, 211] on button "Encerrar conta da mesa" at bounding box center [291, 214] width 66 height 14
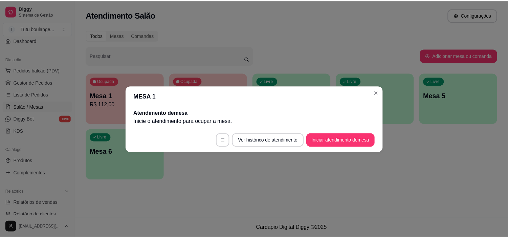
scroll to position [0, 0]
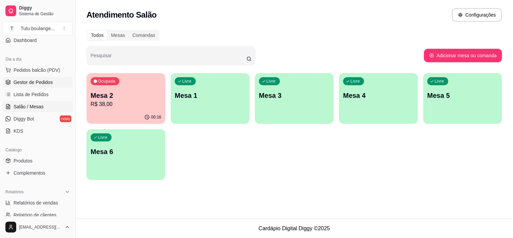
click at [33, 85] on span "Gestor de Pedidos" at bounding box center [33, 82] width 39 height 7
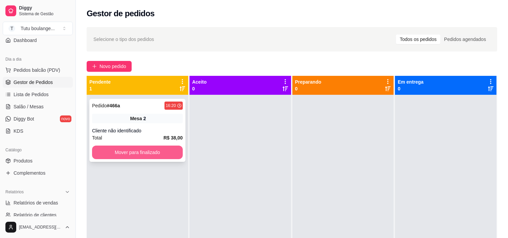
click at [135, 154] on button "Mover para finalizado" at bounding box center [137, 152] width 91 height 14
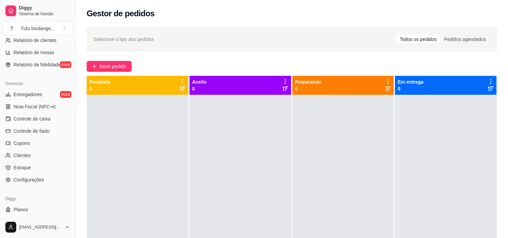
scroll to position [249, 0]
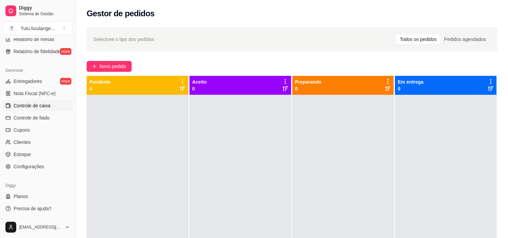
click at [52, 106] on link "Controle de caixa" at bounding box center [38, 105] width 70 height 11
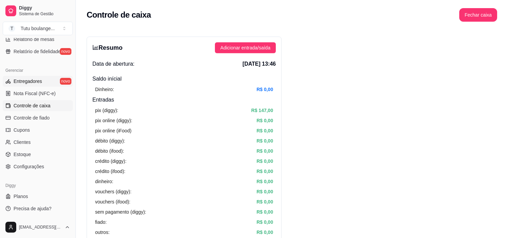
scroll to position [23, 0]
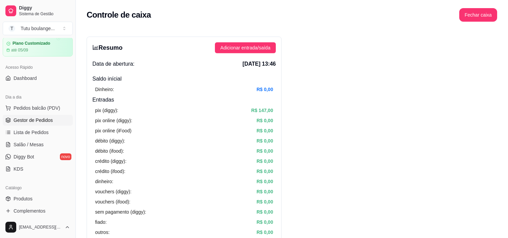
click at [39, 123] on link "Gestor de Pedidos" at bounding box center [38, 120] width 70 height 11
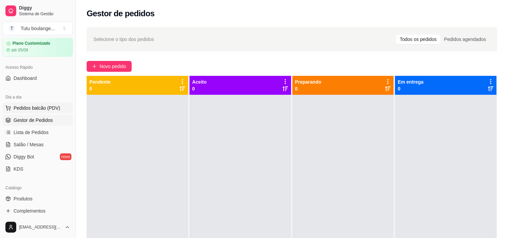
click at [54, 106] on span "Pedidos balcão (PDV)" at bounding box center [37, 108] width 47 height 7
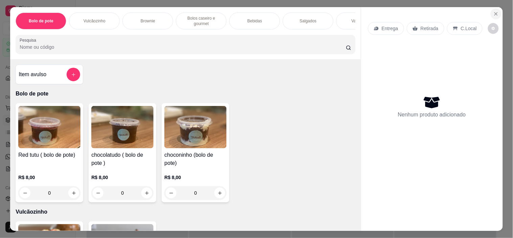
click at [495, 11] on icon "Close" at bounding box center [496, 13] width 5 height 5
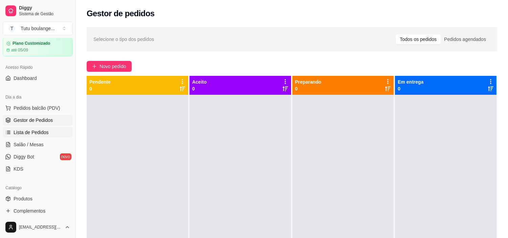
click at [53, 131] on link "Lista de Pedidos" at bounding box center [38, 132] width 70 height 11
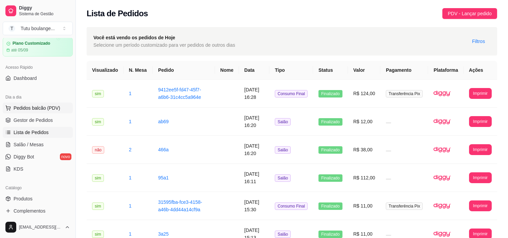
click at [35, 109] on span "Pedidos balcão (PDV)" at bounding box center [37, 108] width 47 height 7
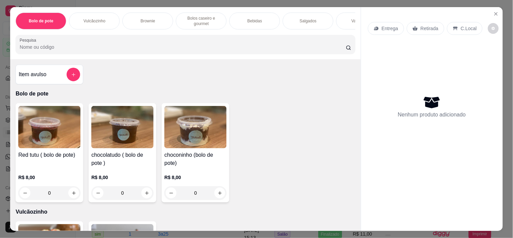
click at [494, 11] on icon "Close" at bounding box center [496, 13] width 5 height 5
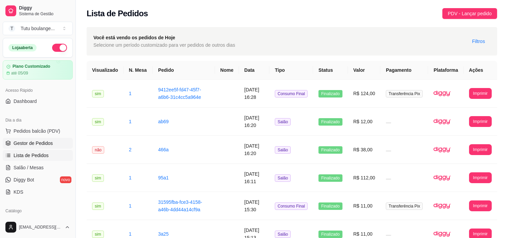
click at [31, 141] on span "Gestor de Pedidos" at bounding box center [33, 143] width 39 height 7
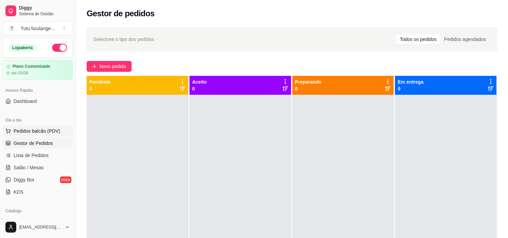
click at [35, 133] on span "Pedidos balcão (PDV)" at bounding box center [37, 131] width 47 height 7
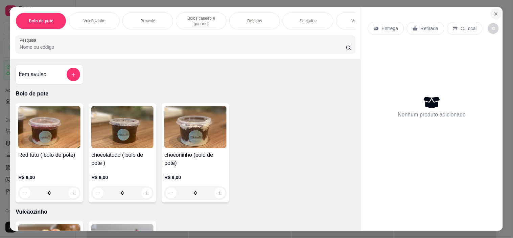
click at [495, 12] on icon "Close" at bounding box center [496, 13] width 5 height 5
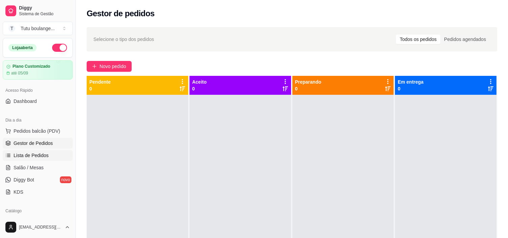
click at [31, 157] on span "Lista de Pedidos" at bounding box center [31, 155] width 35 height 7
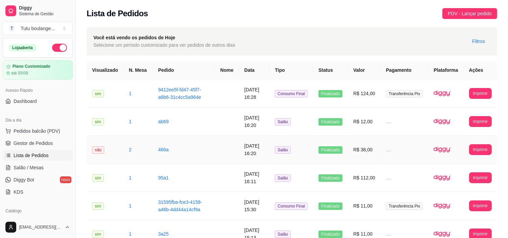
click at [305, 161] on td "Salão" at bounding box center [291, 150] width 44 height 28
click at [39, 153] on span "Lista de Pedidos" at bounding box center [31, 155] width 35 height 7
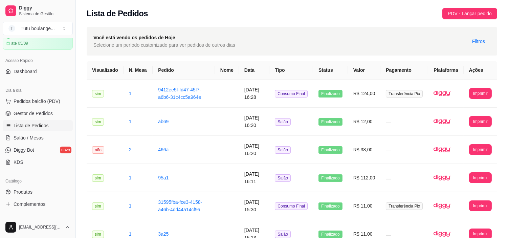
scroll to position [90, 0]
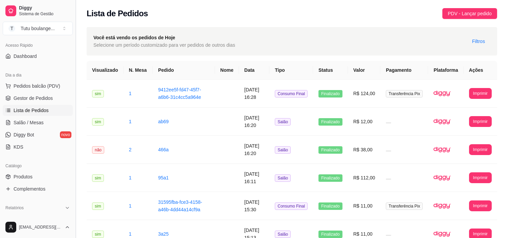
click at [73, 45] on button "Toggle Sidebar" at bounding box center [75, 119] width 5 height 238
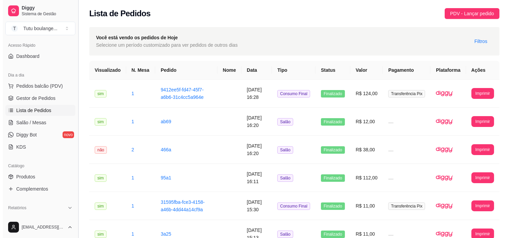
scroll to position [45, 0]
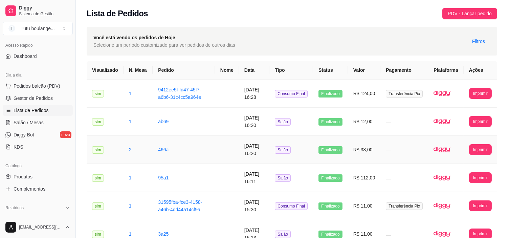
click at [388, 156] on td at bounding box center [404, 150] width 48 height 28
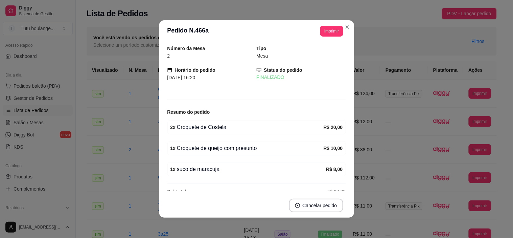
click at [289, 86] on div "Número da Mesa 2 Tipo Mesa Horário do pedido [DATE] 16:20 Status do pedido FINA…" at bounding box center [256, 118] width 179 height 146
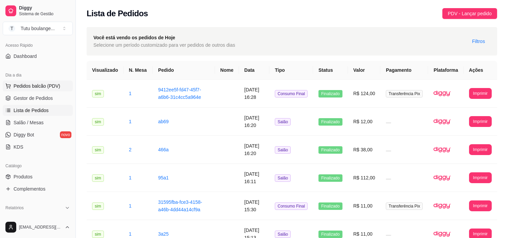
click at [36, 87] on span "Pedidos balcão (PDV)" at bounding box center [37, 86] width 47 height 7
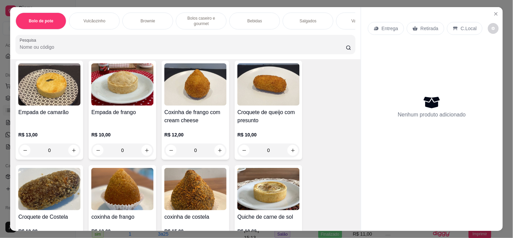
scroll to position [1203, 0]
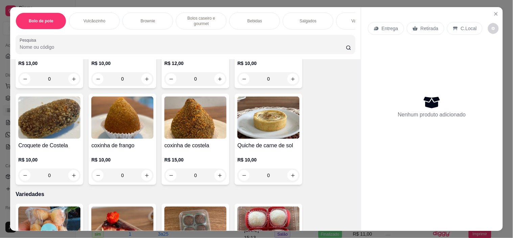
drag, startPoint x: 487, startPoint y: 12, endPoint x: 467, endPoint y: 13, distance: 20.3
click at [487, 12] on div "Entrega Retirada C.Local Nenhum produto adicionado" at bounding box center [432, 113] width 142 height 213
click at [494, 13] on icon "Close" at bounding box center [496, 13] width 5 height 5
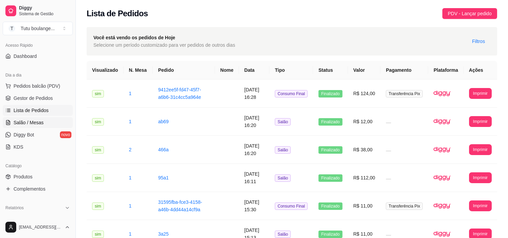
click at [36, 122] on span "Salão / Mesas" at bounding box center [29, 122] width 30 height 7
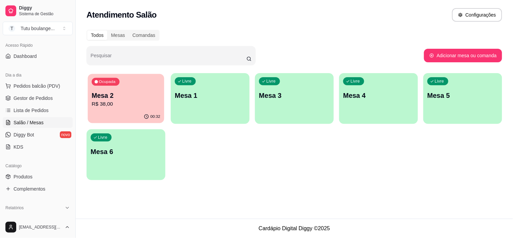
click at [138, 106] on p "R$ 38,00" at bounding box center [126, 104] width 69 height 8
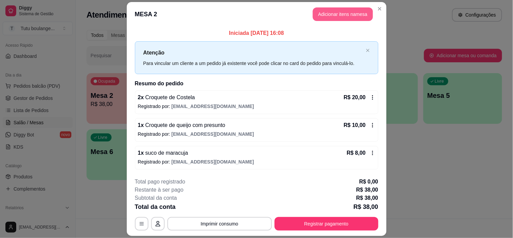
click at [349, 14] on button "Adicionar itens na mesa" at bounding box center [343, 14] width 60 height 14
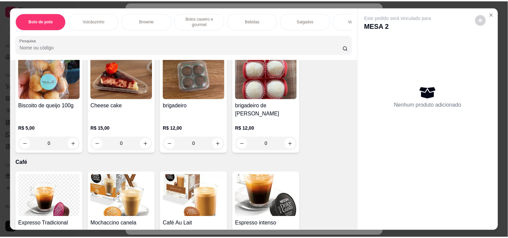
scroll to position [1353, 0]
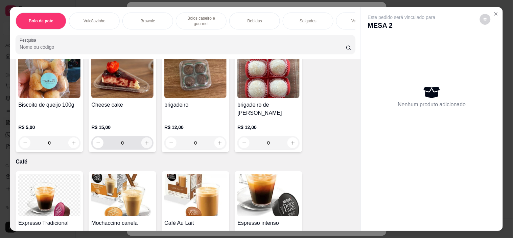
click at [144, 140] on icon "increase-product-quantity" at bounding box center [146, 142] width 5 height 5
type input "1"
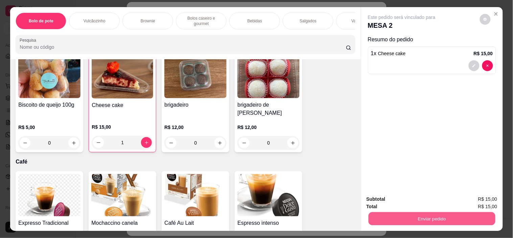
click at [422, 214] on button "Enviar pedido" at bounding box center [431, 218] width 127 height 13
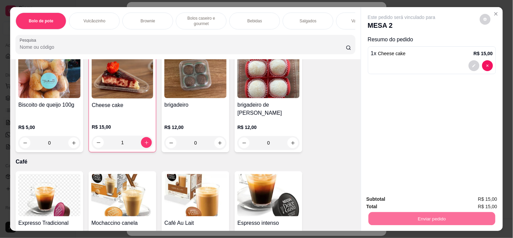
click at [418, 201] on button "Não registrar e enviar pedido" at bounding box center [409, 199] width 70 height 13
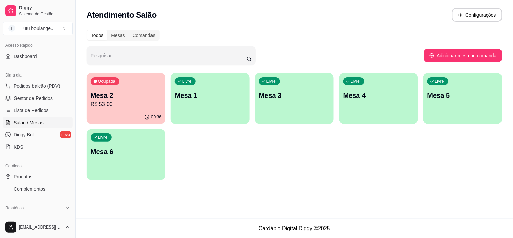
click at [127, 102] on p "R$ 53,00" at bounding box center [126, 104] width 71 height 8
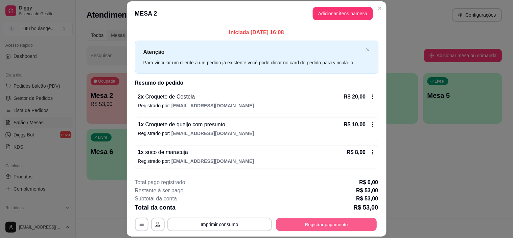
click at [322, 223] on button "Registrar pagamento" at bounding box center [326, 224] width 101 height 13
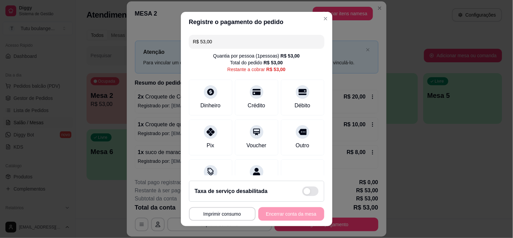
click at [306, 157] on div "R$ 53,00 Quantia por pessoa ( 1 pessoas) R$ 53,00 Total do pedido R$ 53,00 Rest…" at bounding box center [257, 103] width 152 height 143
click at [203, 137] on div at bounding box center [210, 130] width 15 height 15
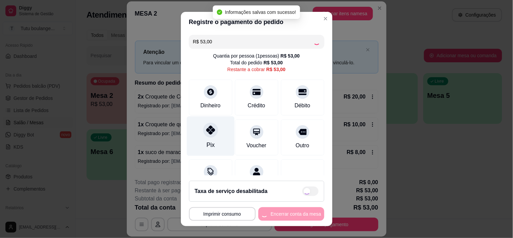
type input "R$ 0,00"
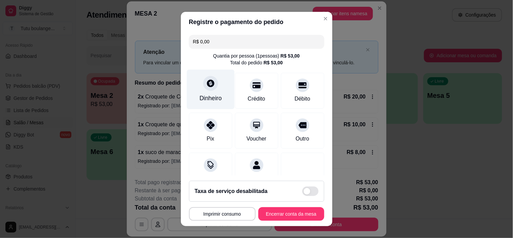
click at [207, 94] on div "Dinheiro" at bounding box center [211, 98] width 22 height 9
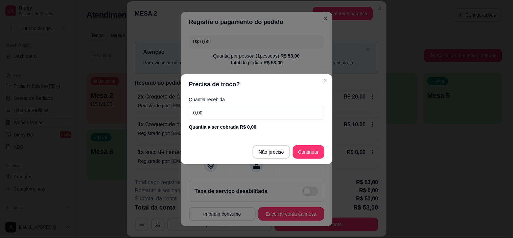
click at [258, 115] on input "0,00" at bounding box center [256, 113] width 135 height 14
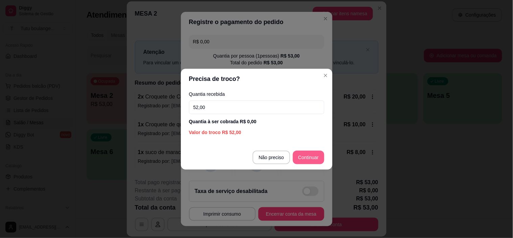
type input "52,00"
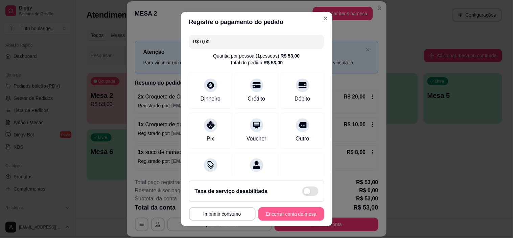
click at [280, 217] on button "Encerrar conta da mesa" at bounding box center [291, 214] width 66 height 14
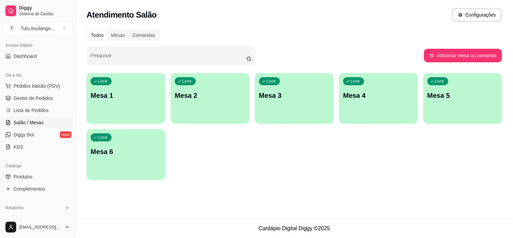
click at [360, 185] on div "Todos Mesas Comandas Pesquisar Adicionar mesa ou comanda Livre Mesa 1 Livre Mes…" at bounding box center [294, 107] width 437 height 162
click at [38, 102] on link "Gestor de Pedidos" at bounding box center [38, 98] width 70 height 11
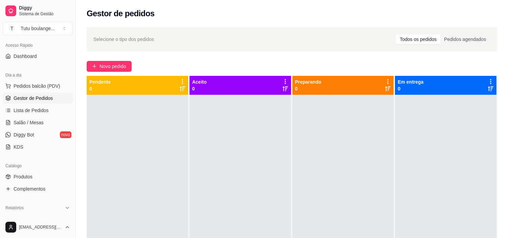
click at [43, 102] on link "Gestor de Pedidos" at bounding box center [38, 98] width 70 height 11
click at [36, 112] on span "Lista de Pedidos" at bounding box center [31, 110] width 35 height 7
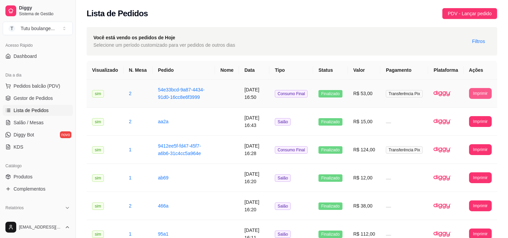
click at [481, 99] on button "Imprimir" at bounding box center [480, 93] width 23 height 11
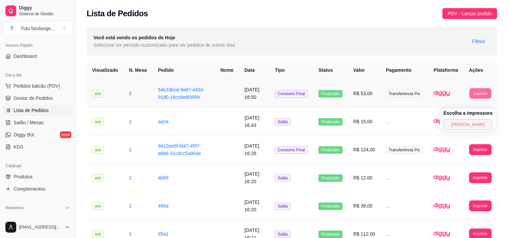
click at [462, 124] on button "[PERSON_NAME]" at bounding box center [467, 124] width 49 height 11
